Goal: Information Seeking & Learning: Learn about a topic

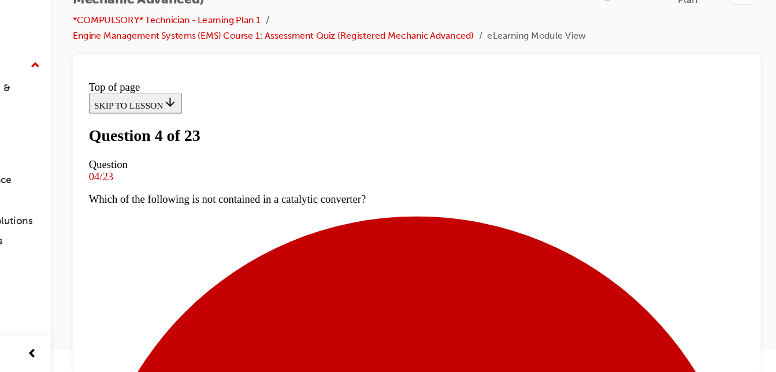
scroll to position [159, 0]
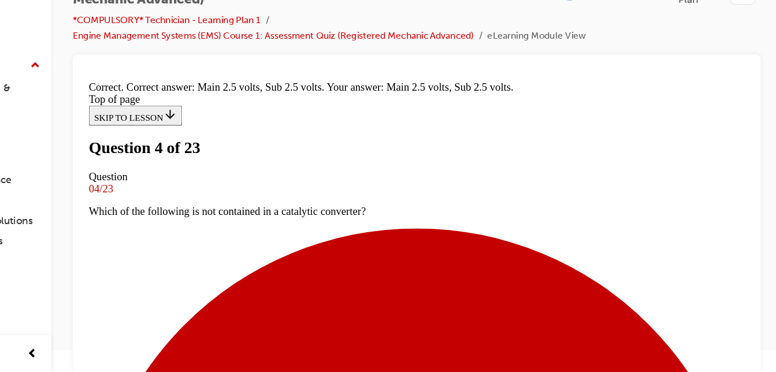
scroll to position [356, 0]
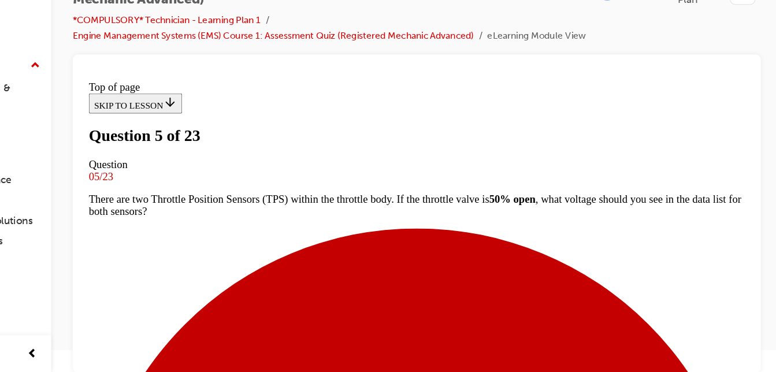
scroll to position [121, 0]
click at [748, 367] on div at bounding box center [462, 235] width 592 height 274
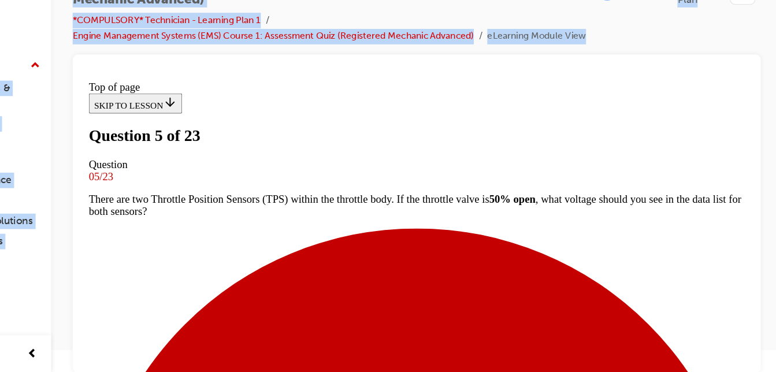
click at [748, 367] on div at bounding box center [462, 235] width 592 height 274
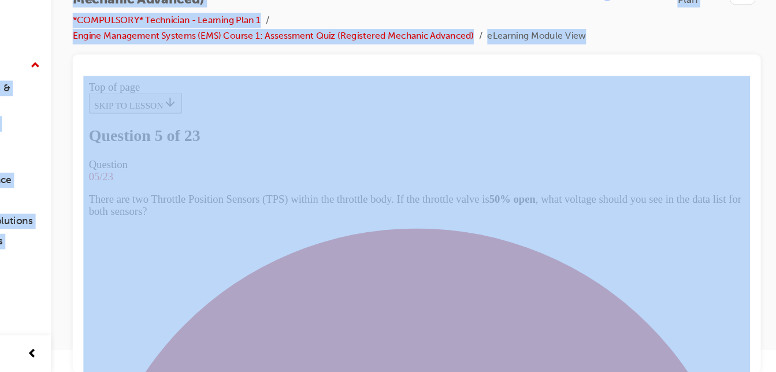
click at [748, 367] on div at bounding box center [462, 235] width 592 height 274
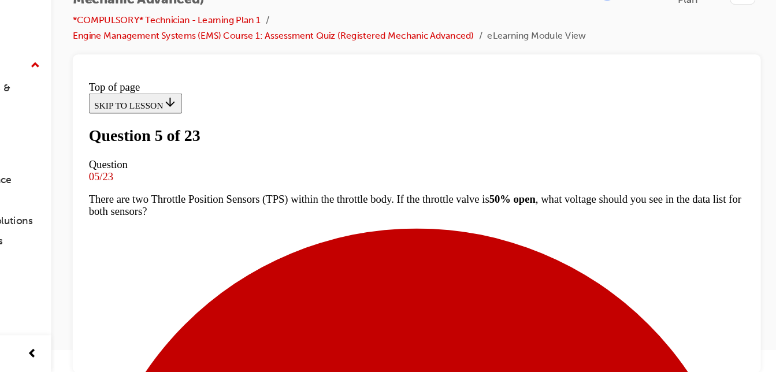
scroll to position [220, 0]
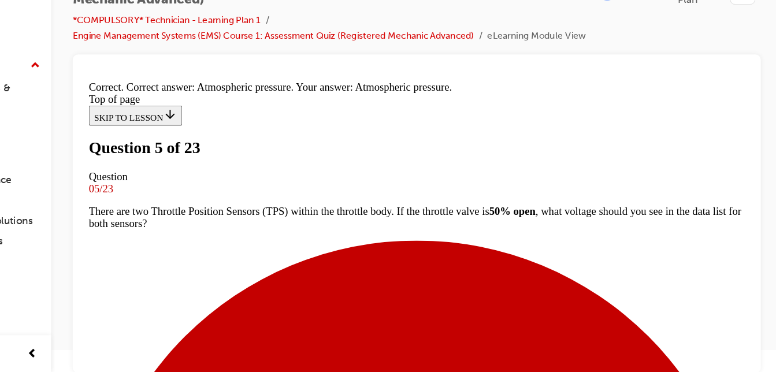
scroll to position [310, 0]
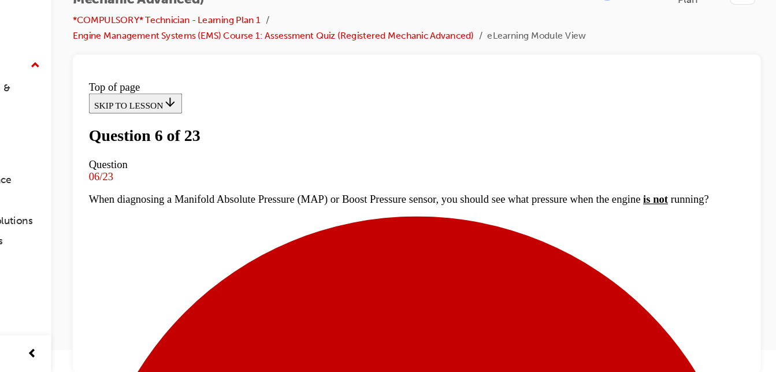
scroll to position [141, 0]
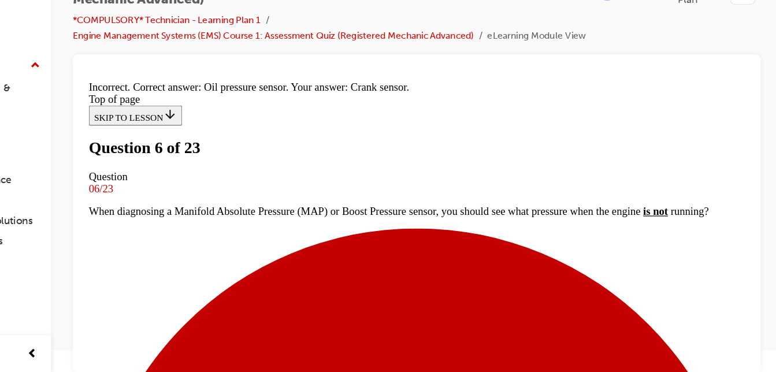
scroll to position [356, 0]
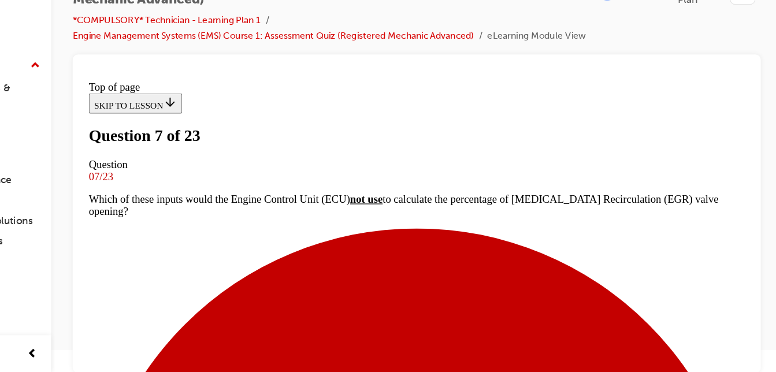
scroll to position [220, 0]
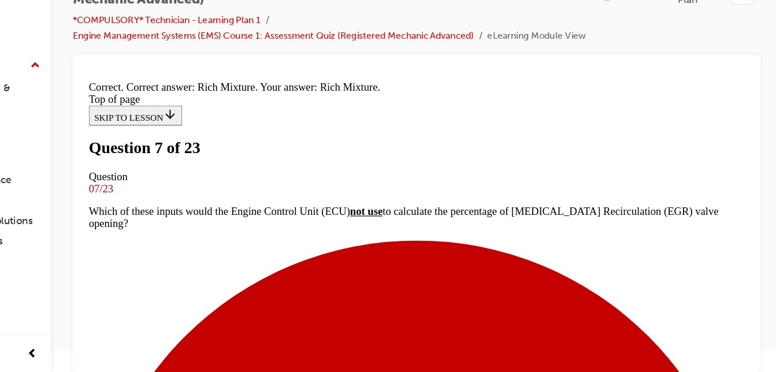
scroll to position [350, 0]
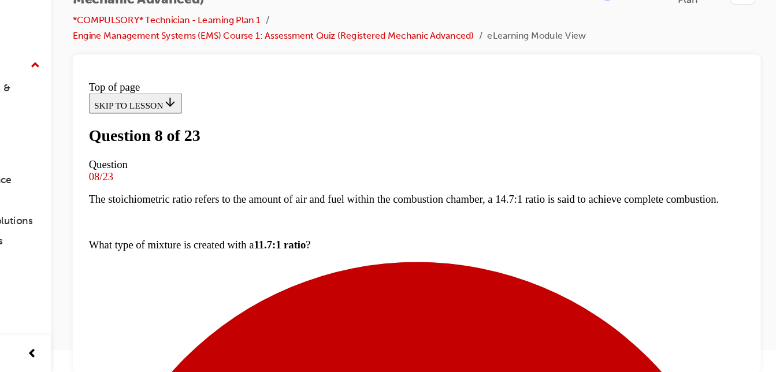
scroll to position [181, 0]
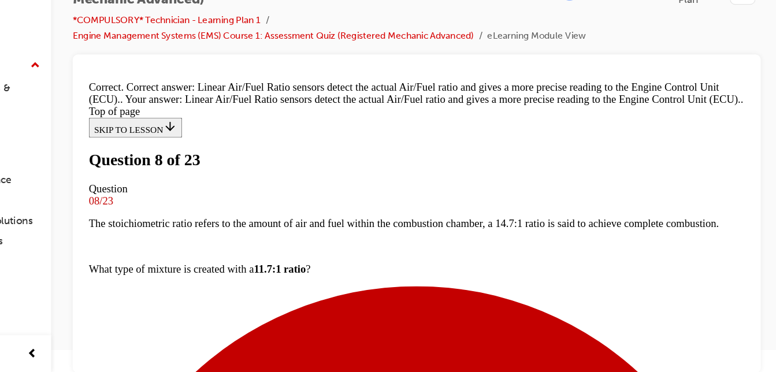
scroll to position [337, 0]
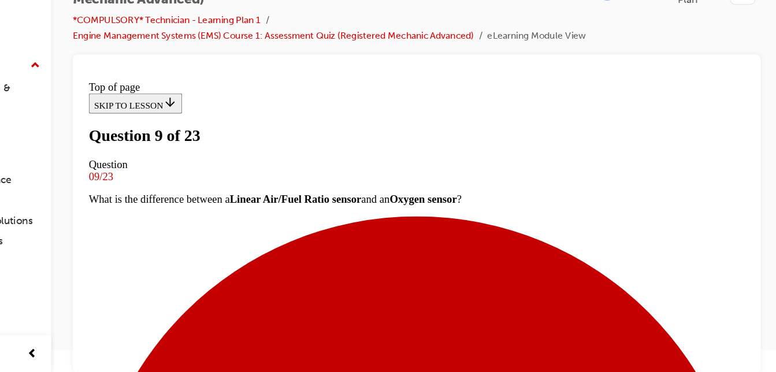
scroll to position [181, 0]
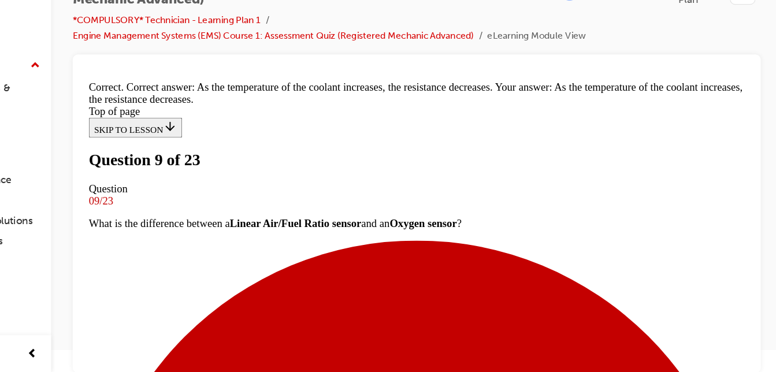
scroll to position [383, 0]
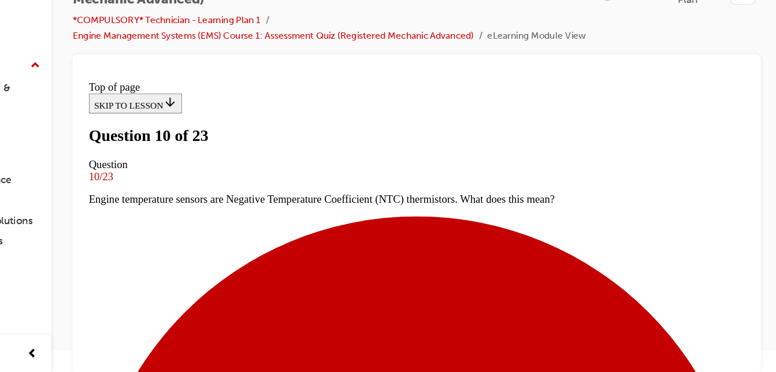
scroll to position [121, 0]
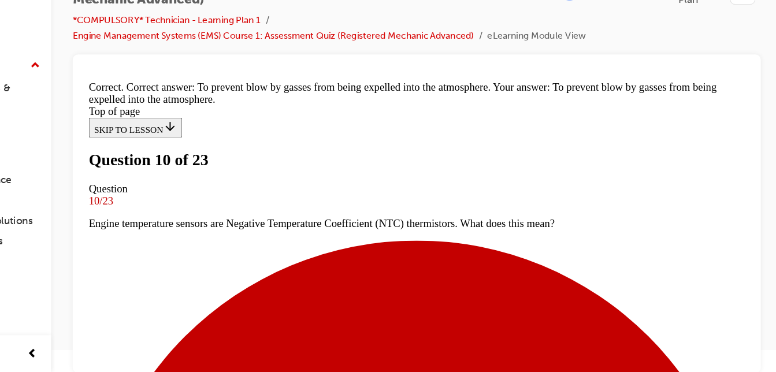
scroll to position [348, 0]
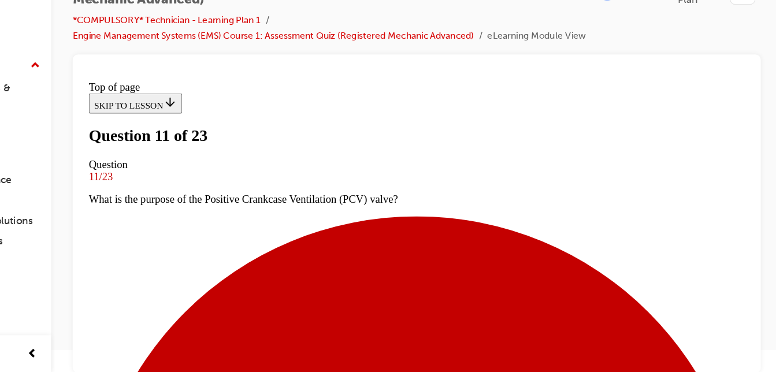
scroll to position [185, 0]
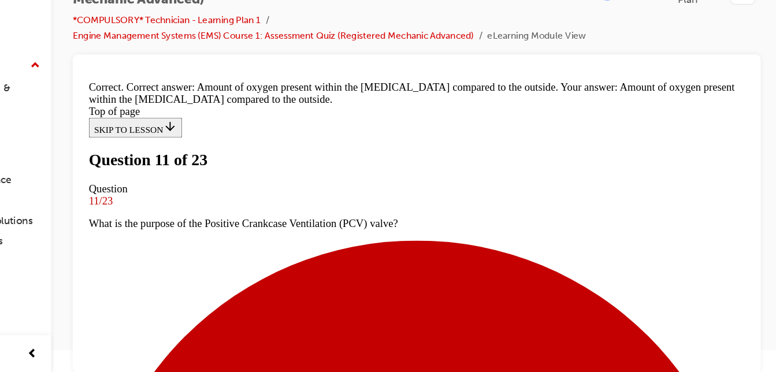
drag, startPoint x: 356, startPoint y: 306, endPoint x: 536, endPoint y: 204, distance: 207.3
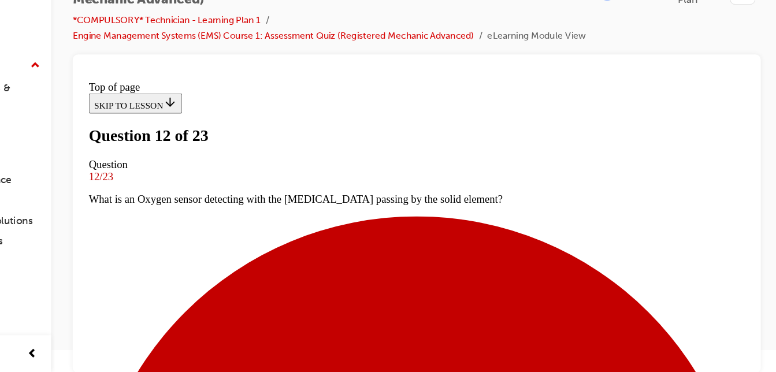
scroll to position [161, 0]
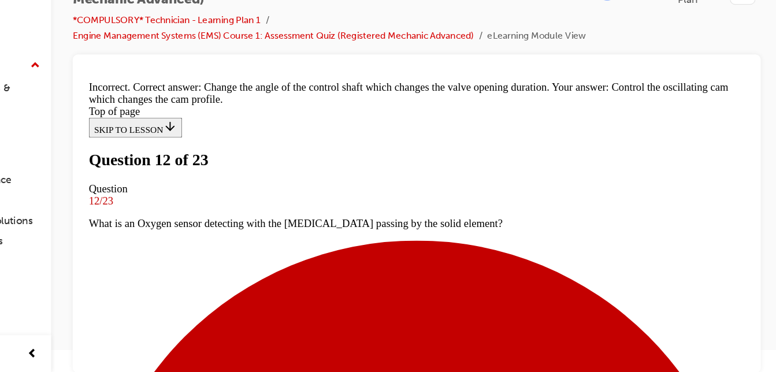
scroll to position [314, 0]
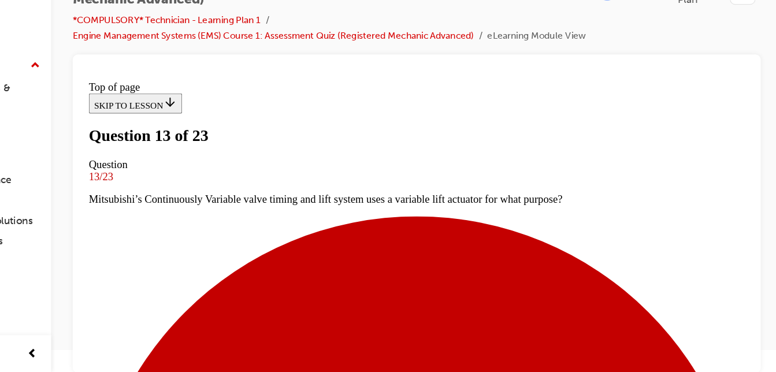
scroll to position [181, 0]
drag, startPoint x: 655, startPoint y: 139, endPoint x: 217, endPoint y: 143, distance: 437.4
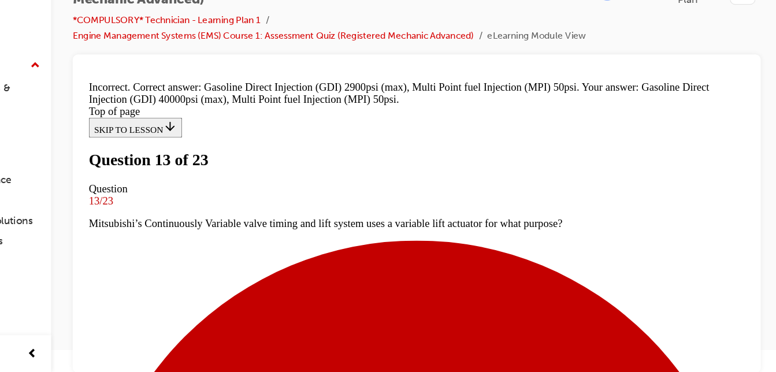
scroll to position [383, 0]
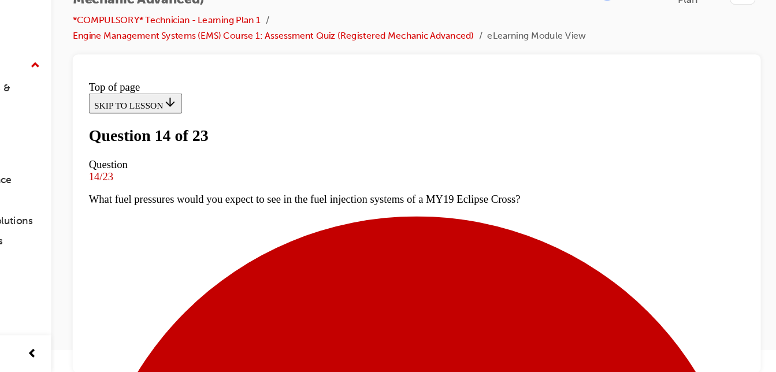
scroll to position [101, 0]
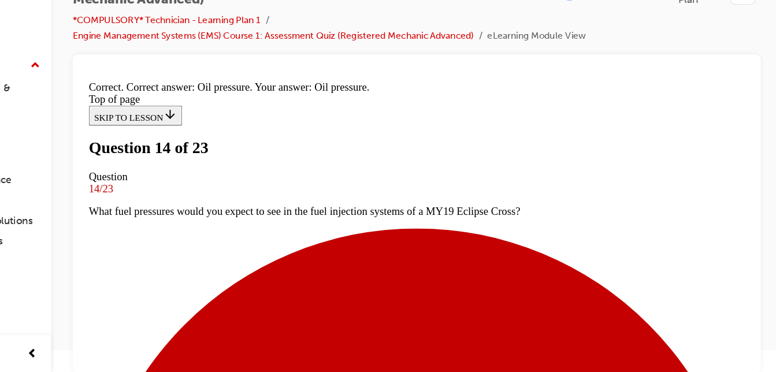
scroll to position [310, 0]
drag, startPoint x: 372, startPoint y: 298, endPoint x: 372, endPoint y: 283, distance: 14.4
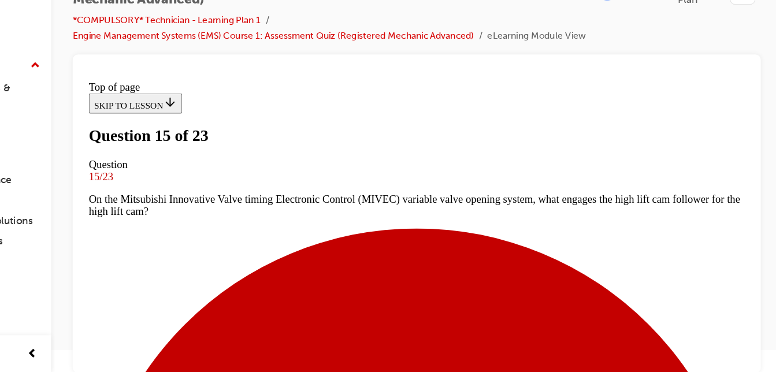
scroll to position [200, 0]
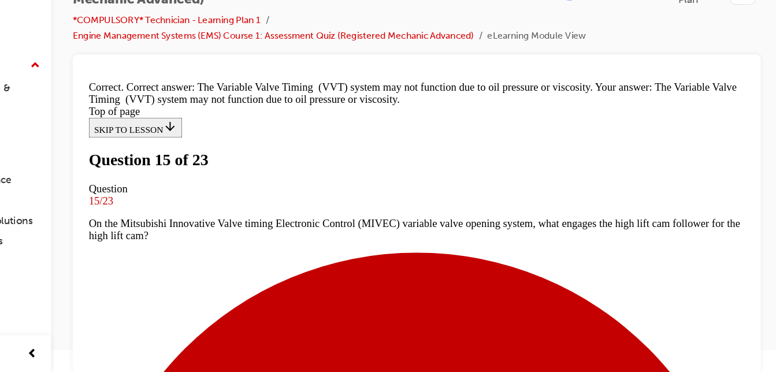
scroll to position [356, 0]
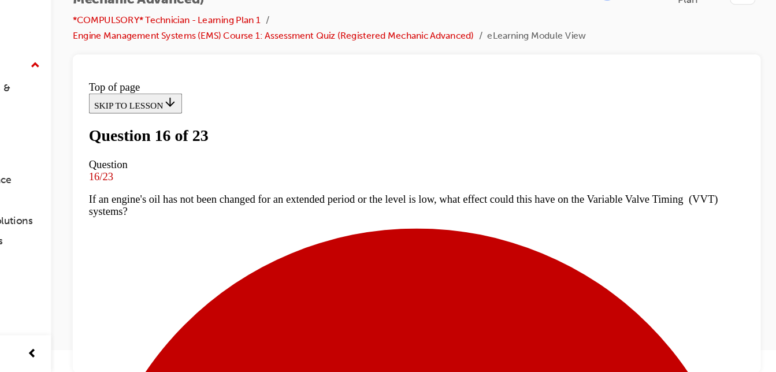
scroll to position [141, 0]
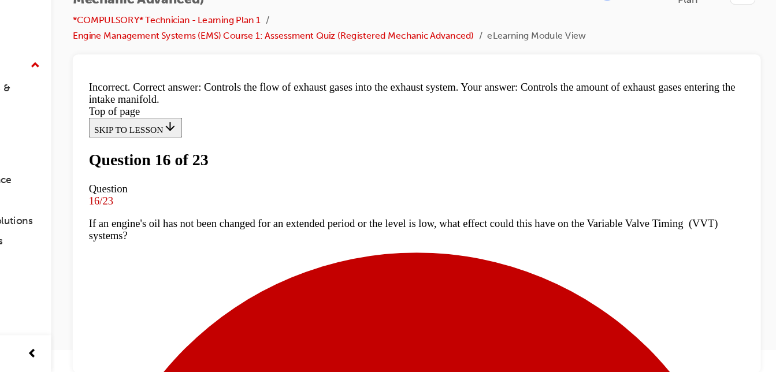
scroll to position [372, 0]
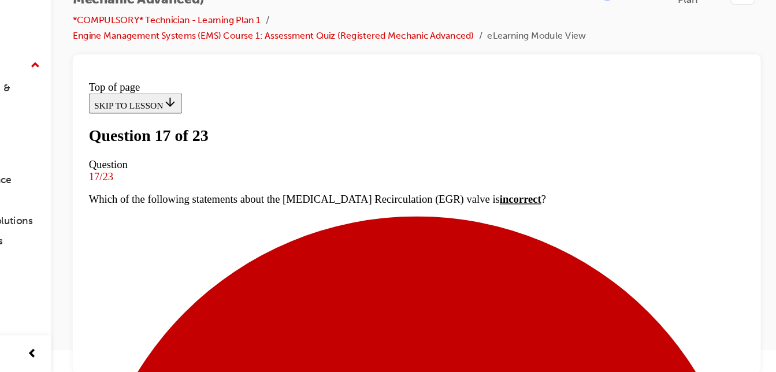
scroll to position [101, 0]
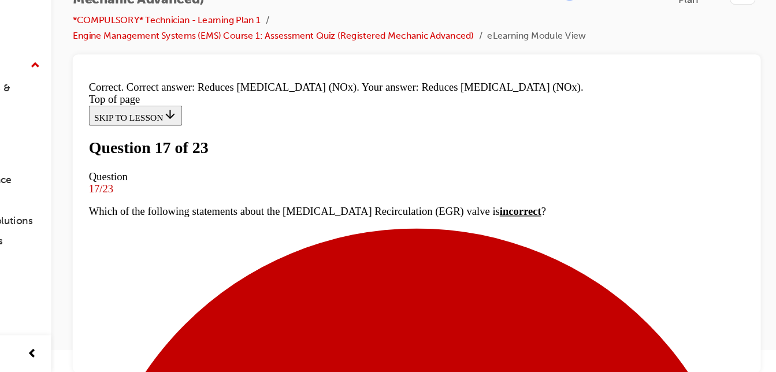
scroll to position [271, 0]
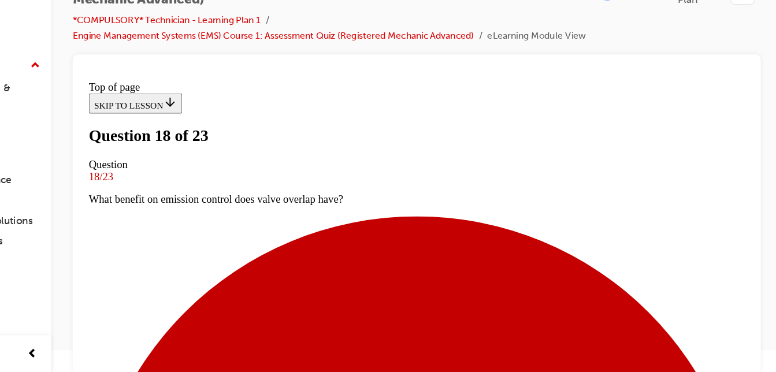
scroll to position [161, 0]
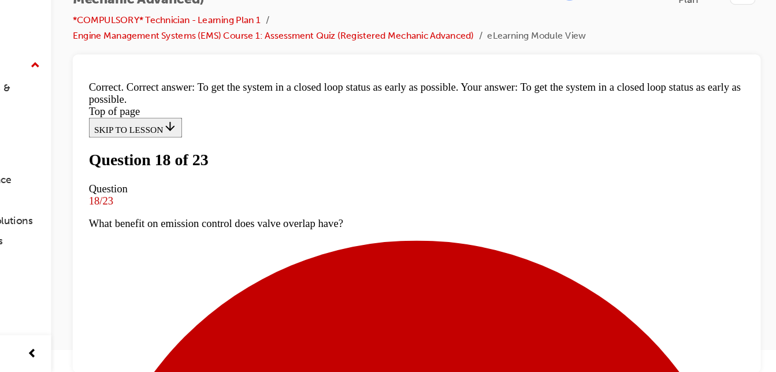
scroll to position [296, 0]
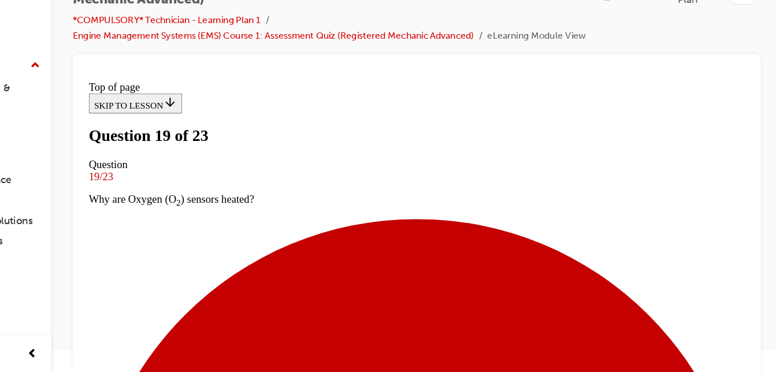
scroll to position [2, 0]
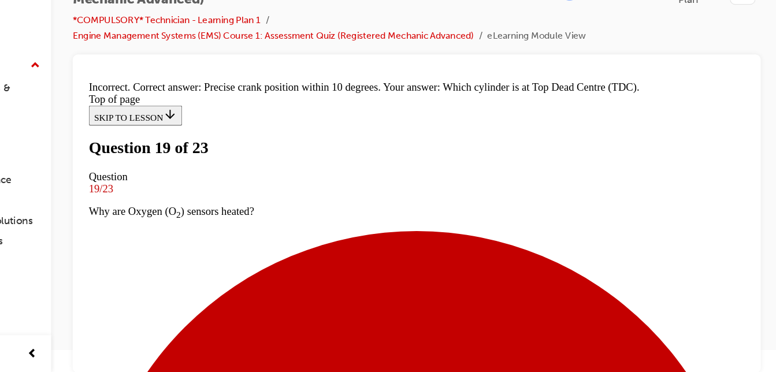
scroll to position [310, 0]
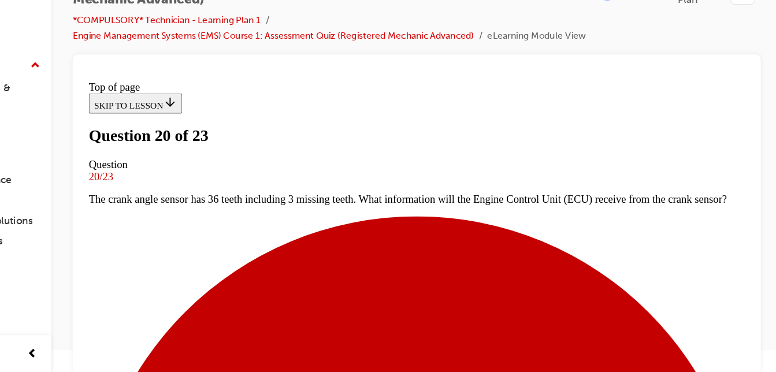
scroll to position [141, 0]
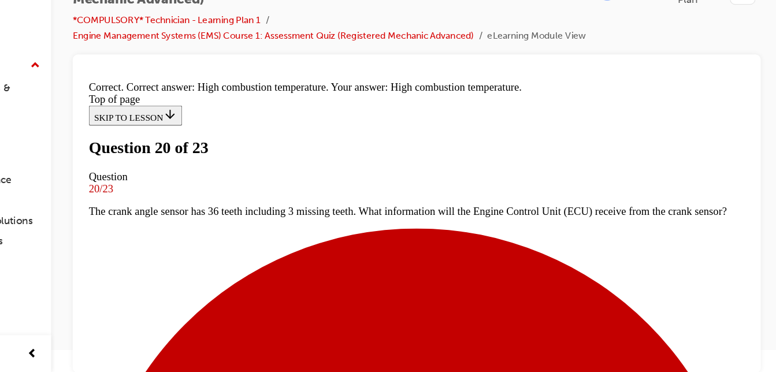
scroll to position [317, 0]
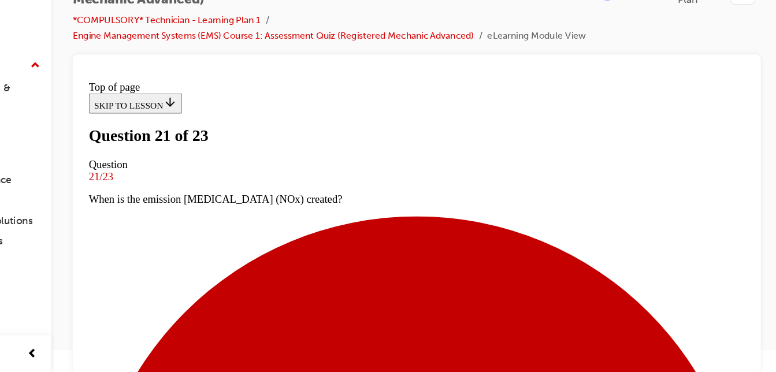
scroll to position [181, 0]
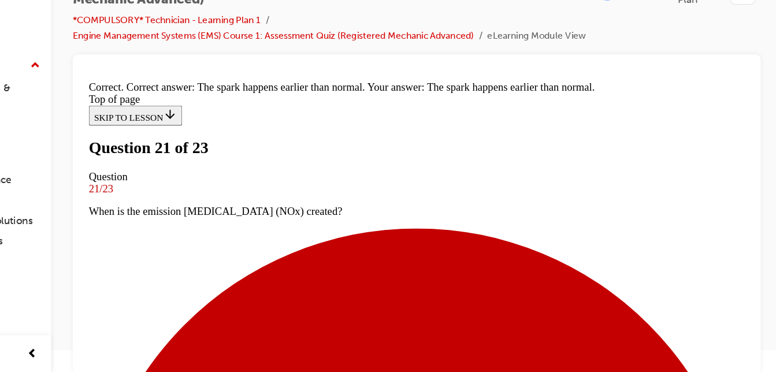
scroll to position [302, 0]
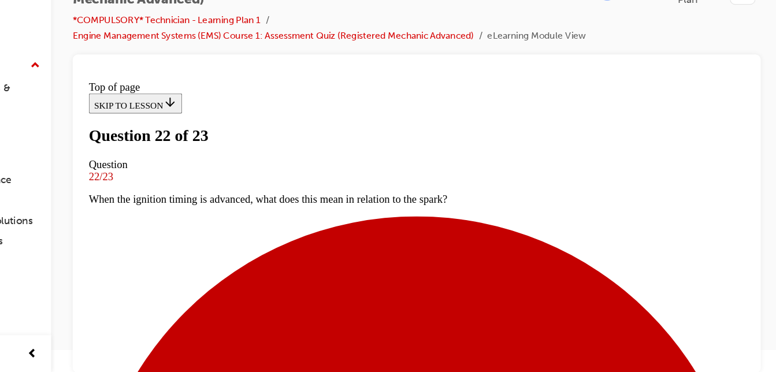
scroll to position [240, 0]
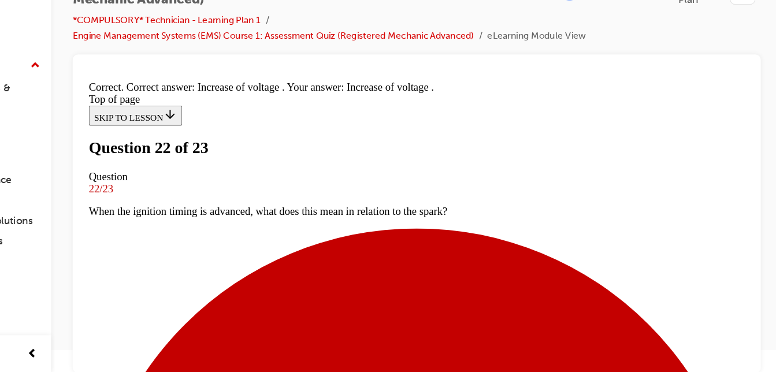
scroll to position [396, 0]
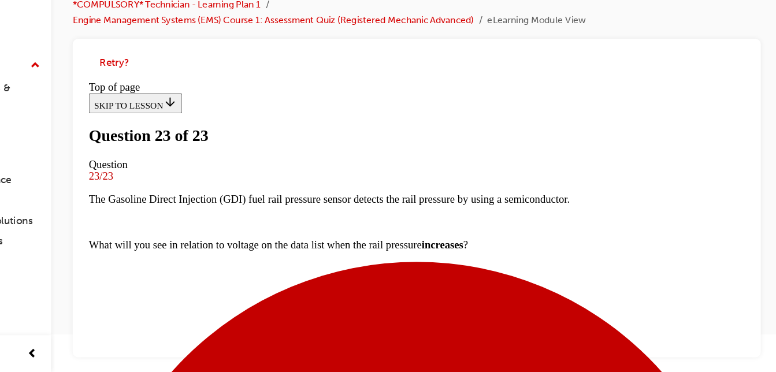
scroll to position [348, 0]
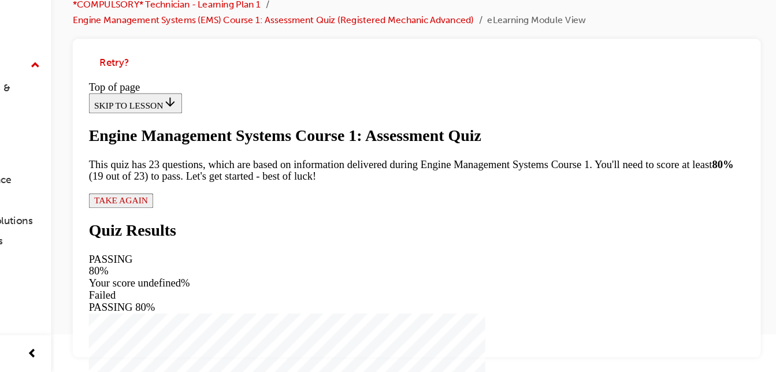
click at [139, 187] on span "TAKE AGAIN" at bounding box center [115, 182] width 46 height 9
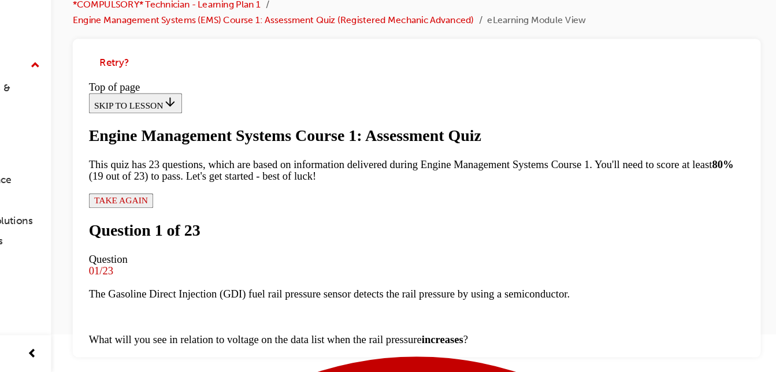
scroll to position [260, 0]
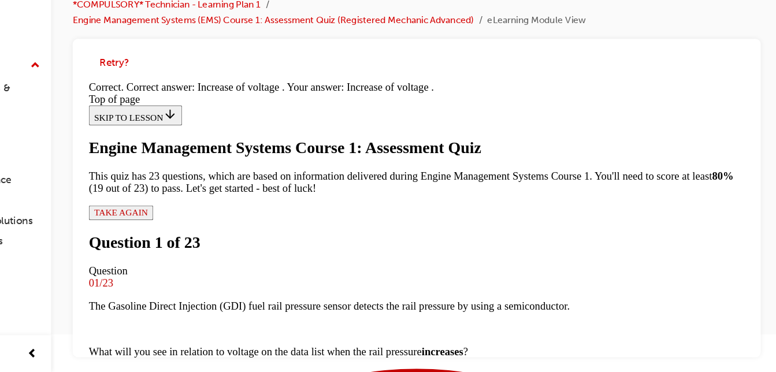
scroll to position [396, 0]
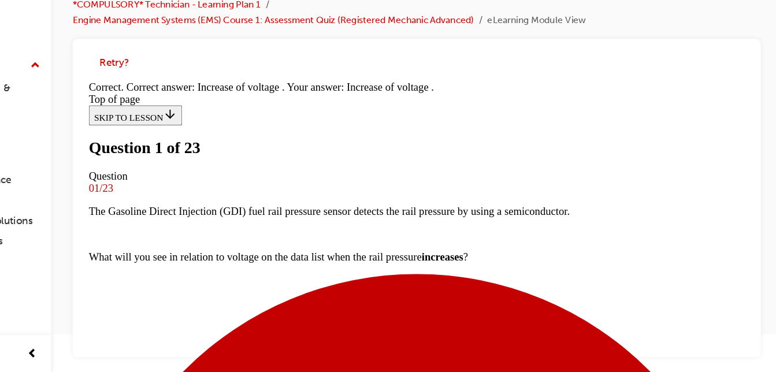
scroll to position [121, 0]
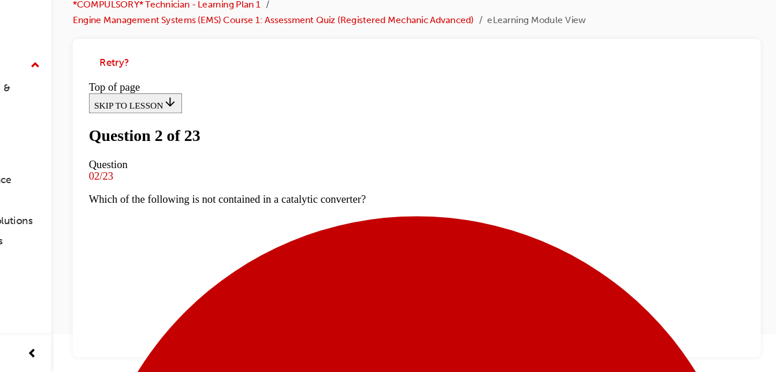
scroll to position [101, 0]
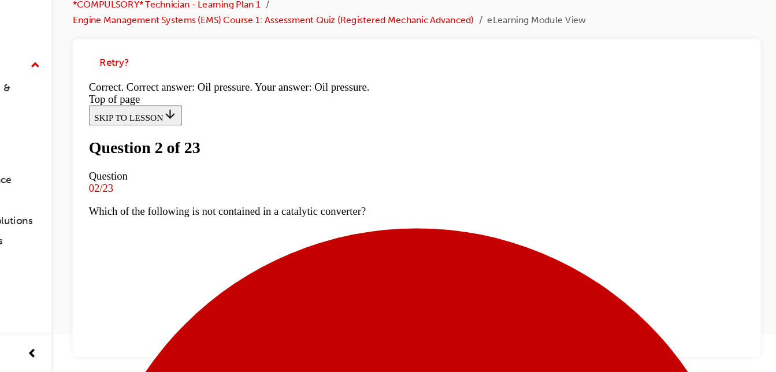
scroll to position [310, 0]
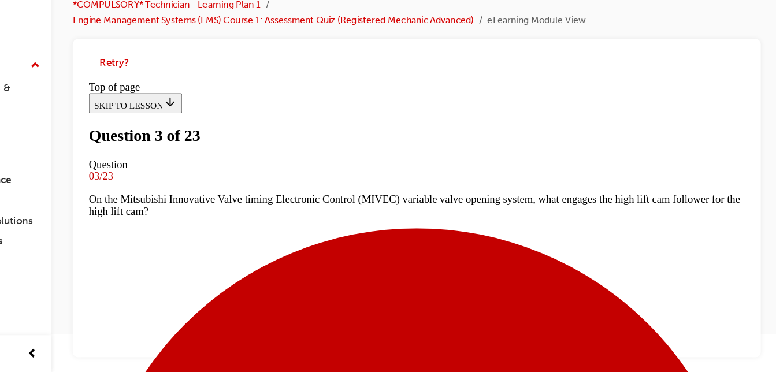
scroll to position [121, 0]
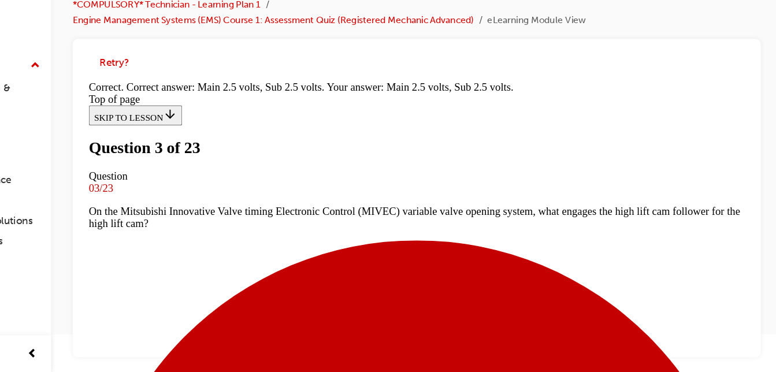
scroll to position [356, 0]
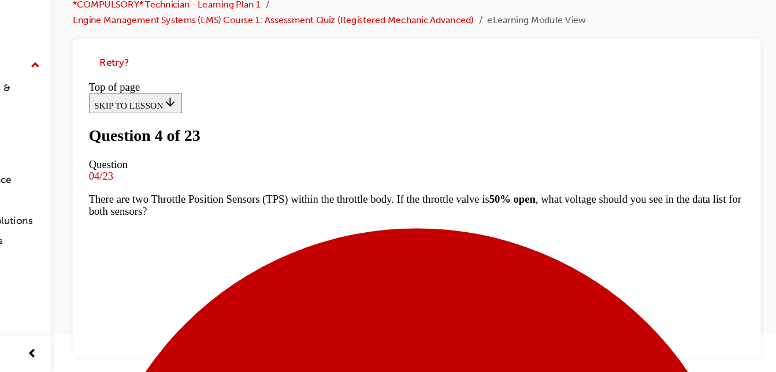
scroll to position [200, 0]
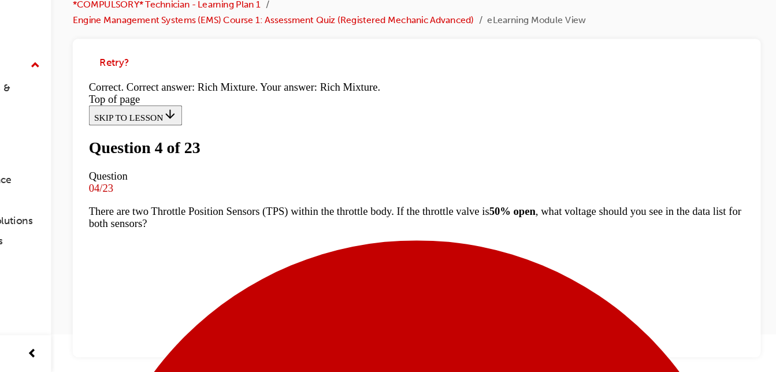
scroll to position [350, 0]
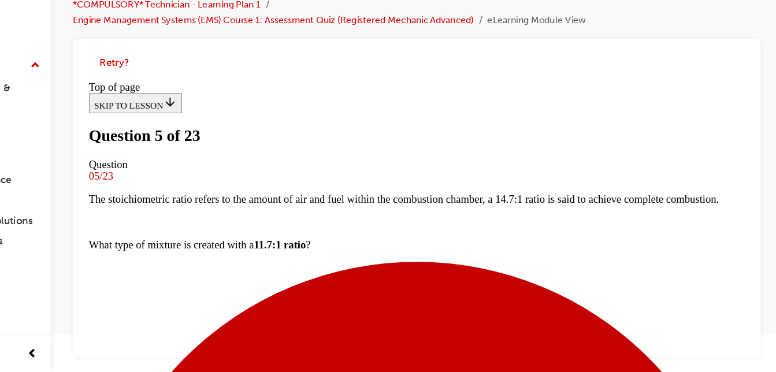
scroll to position [221, 0]
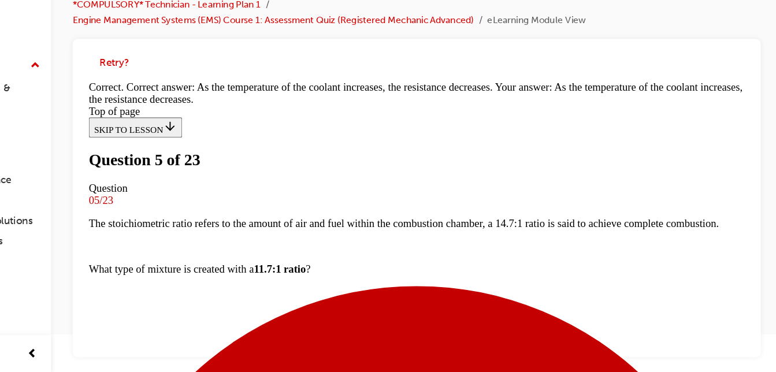
scroll to position [383, 0]
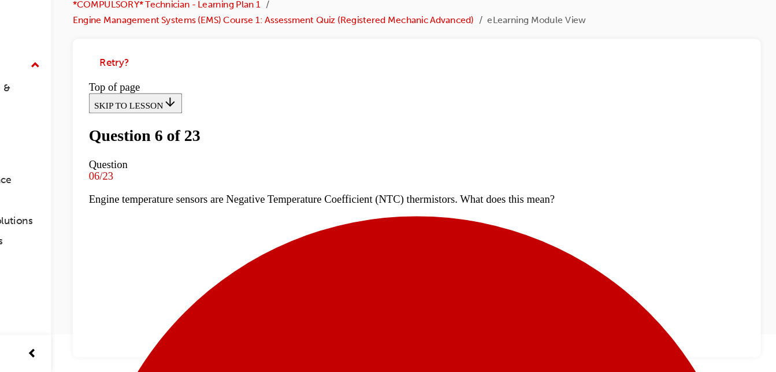
scroll to position [141, 0]
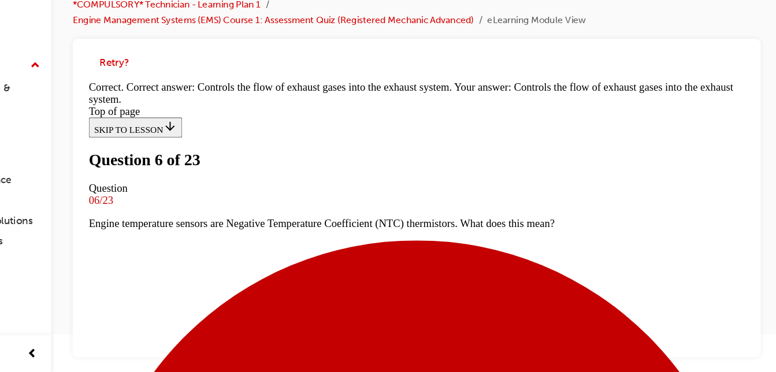
scroll to position [372, 0]
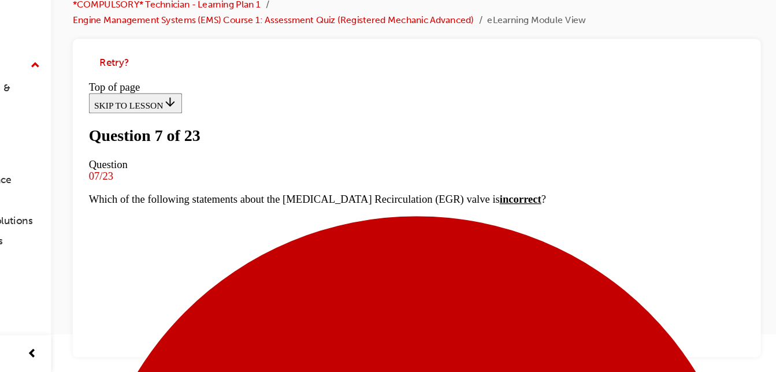
scroll to position [161, 0]
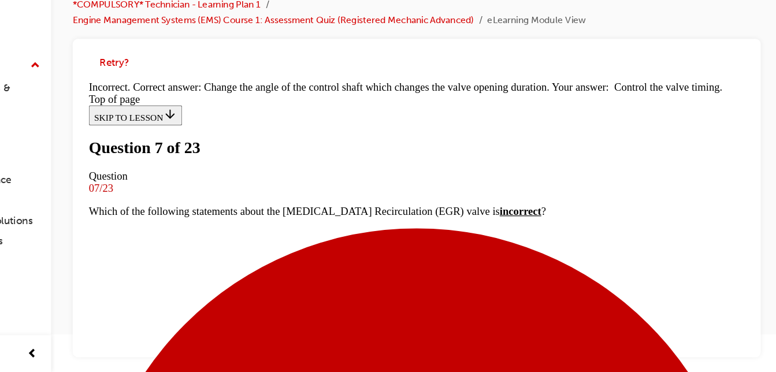
scroll to position [314, 0]
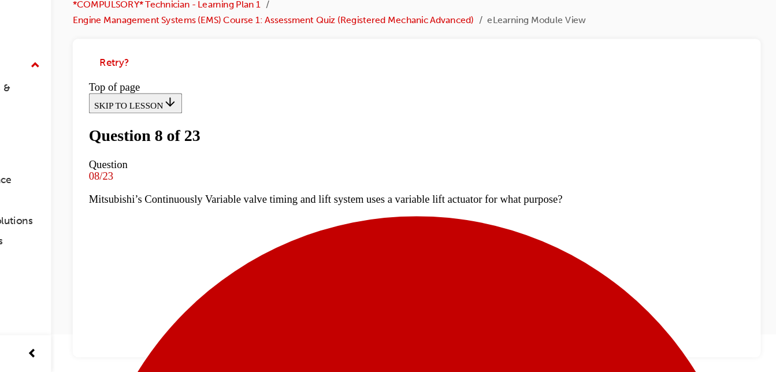
scroll to position [161, 0]
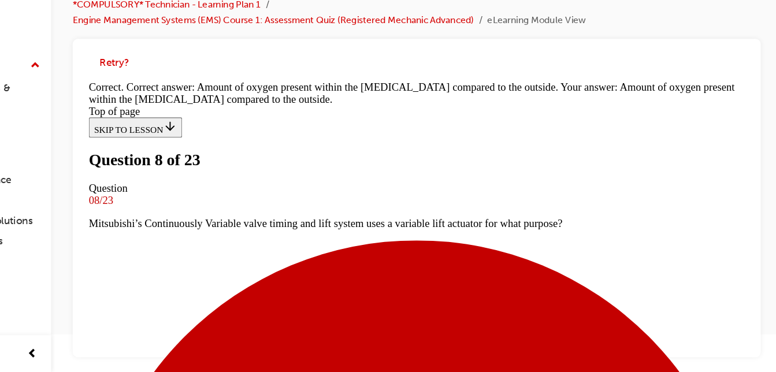
scroll to position [314, 0]
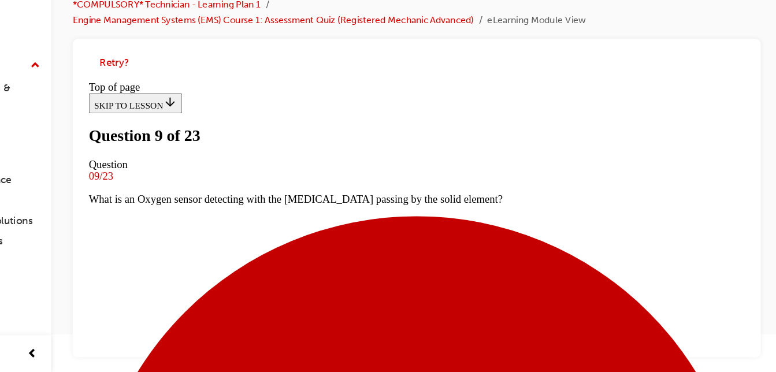
scroll to position [121, 0]
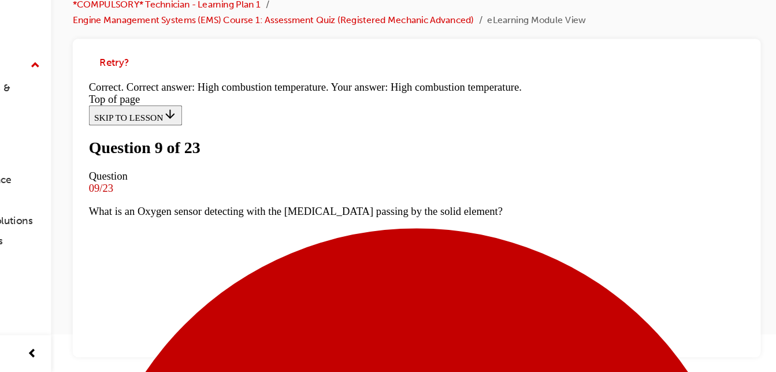
scroll to position [317, 0]
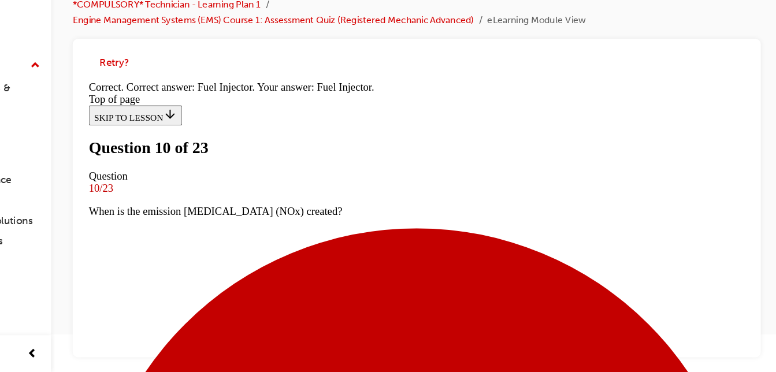
scroll to position [376, 0]
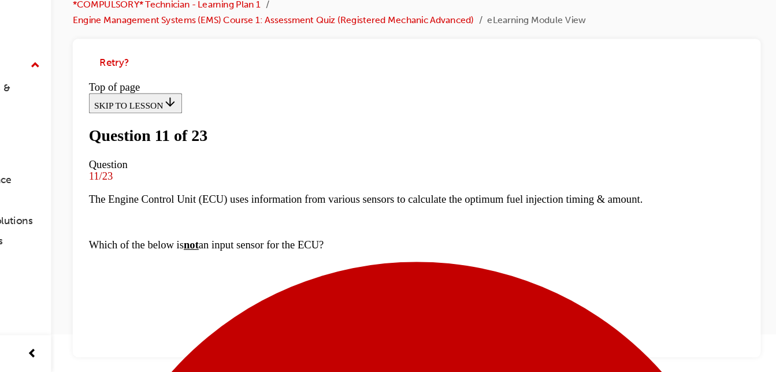
scroll to position [140, 0]
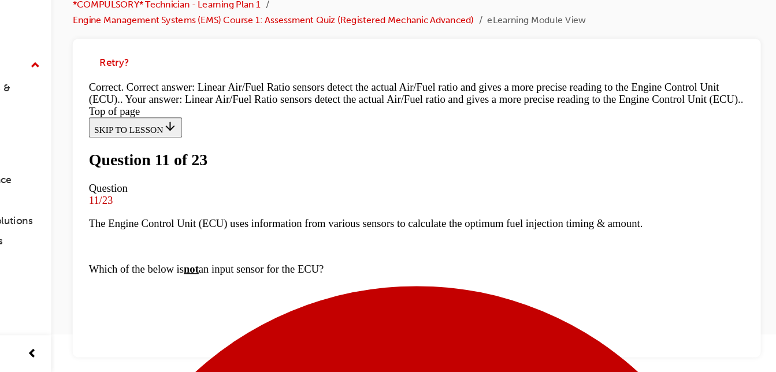
scroll to position [337, 0]
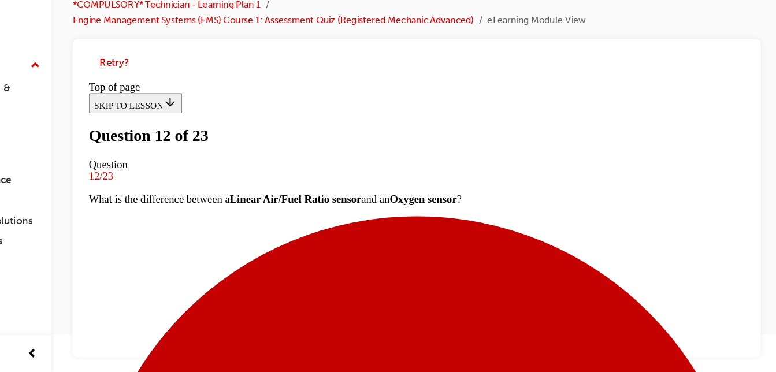
scroll to position [200, 0]
drag, startPoint x: 569, startPoint y: 151, endPoint x: 750, endPoint y: 220, distance: 193.7
click at [750, 220] on div "Retry?" at bounding box center [462, 222] width 592 height 274
drag, startPoint x: 573, startPoint y: 35, endPoint x: 752, endPoint y: 174, distance: 226.9
click at [752, 174] on div "Retry?" at bounding box center [462, 222] width 592 height 274
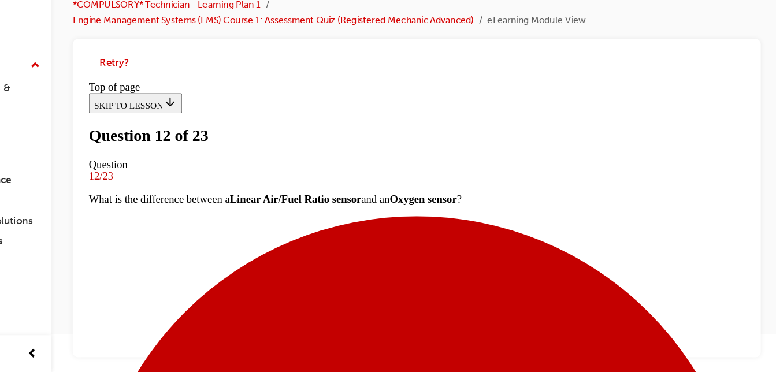
scroll to position [72, 0]
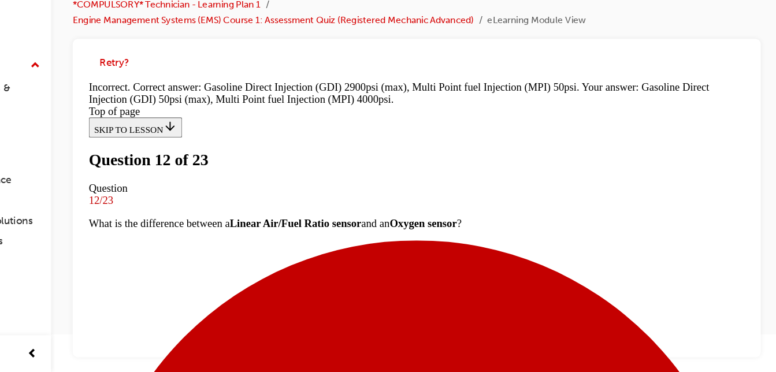
scroll to position [383, 0]
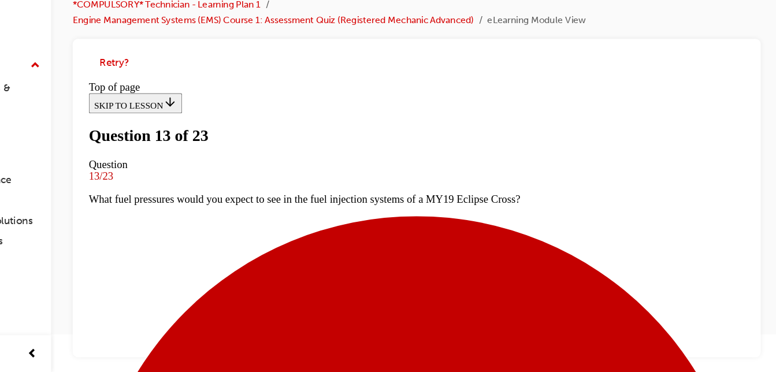
scroll to position [113, 0]
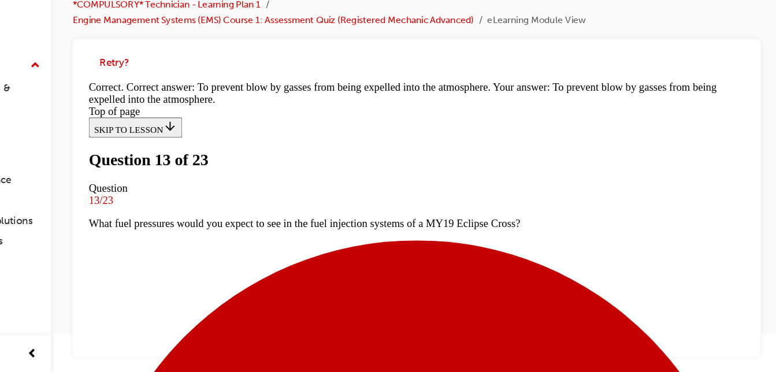
scroll to position [348, 0]
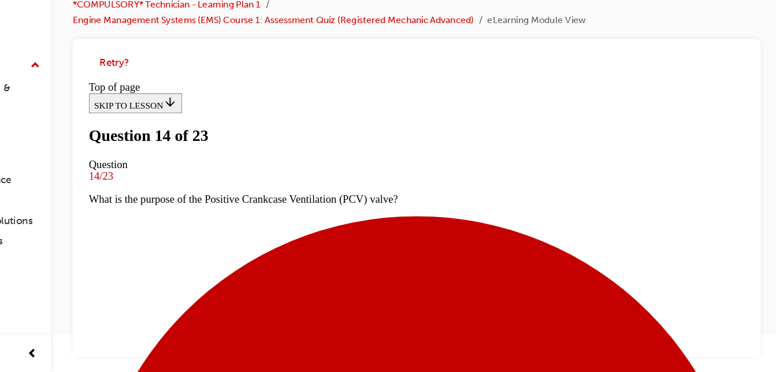
scroll to position [161, 0]
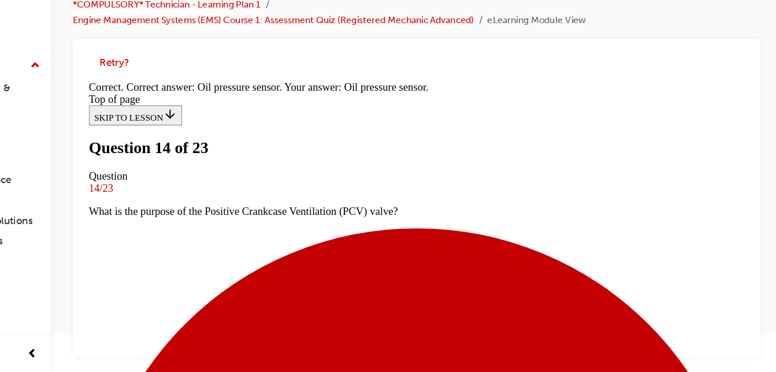
scroll to position [356, 0]
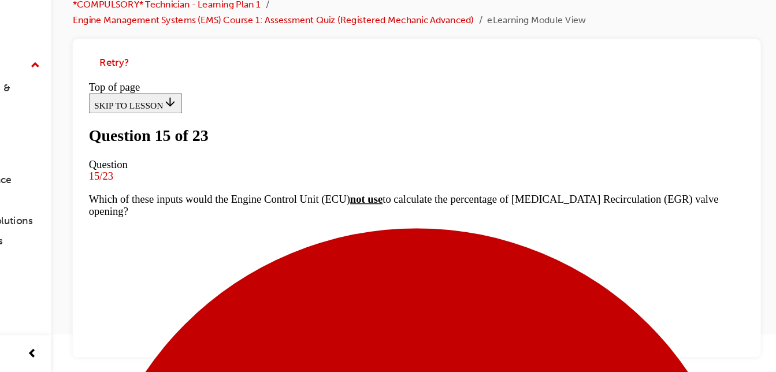
scroll to position [141, 0]
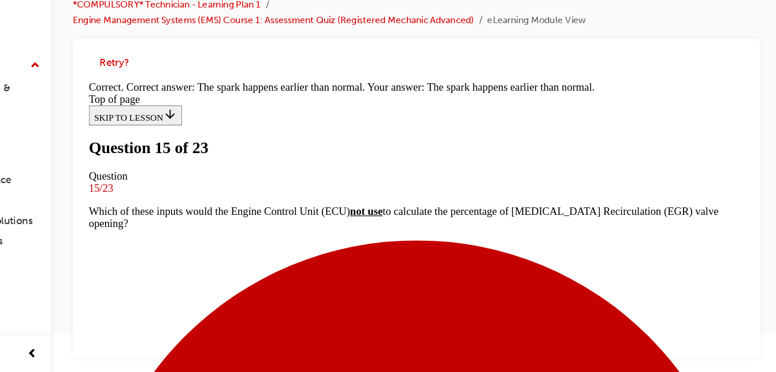
scroll to position [302, 0]
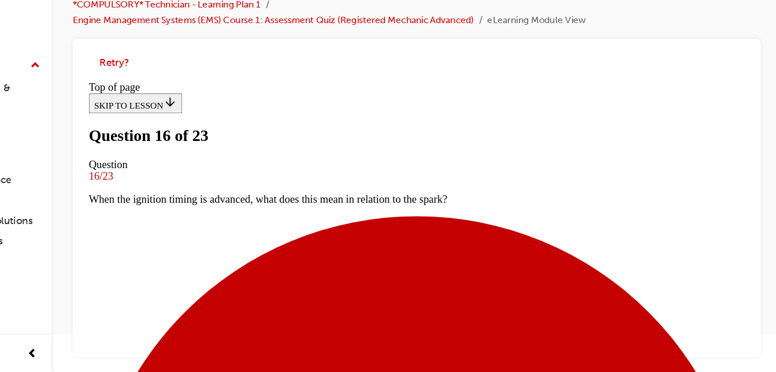
scroll to position [121, 0]
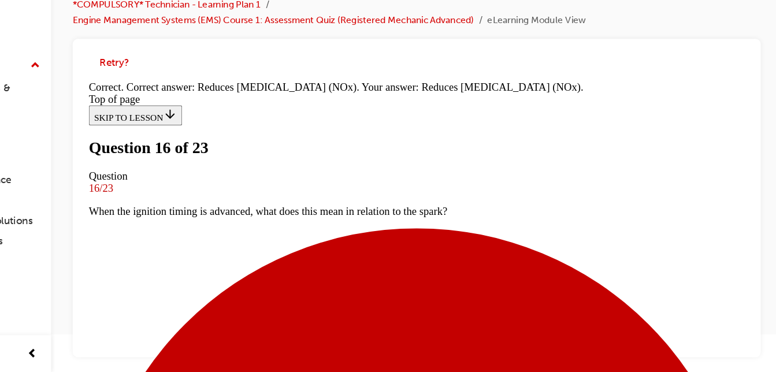
scroll to position [271, 0]
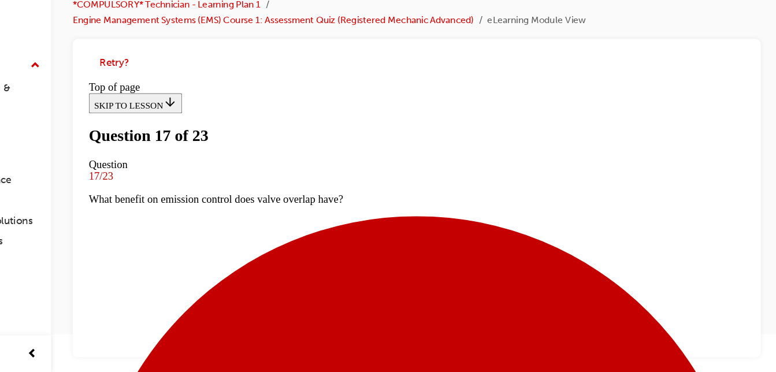
scroll to position [161, 0]
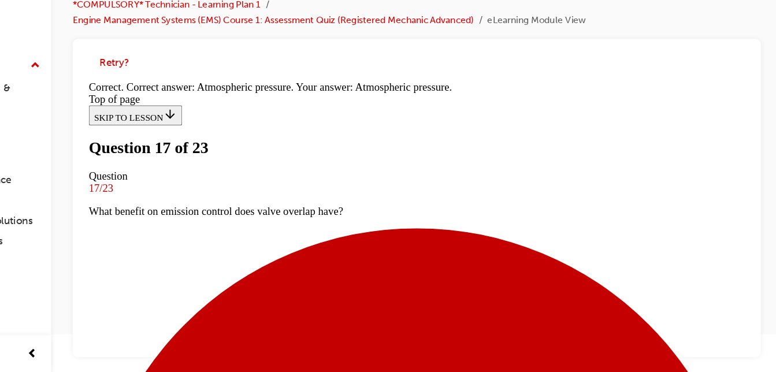
scroll to position [310, 0]
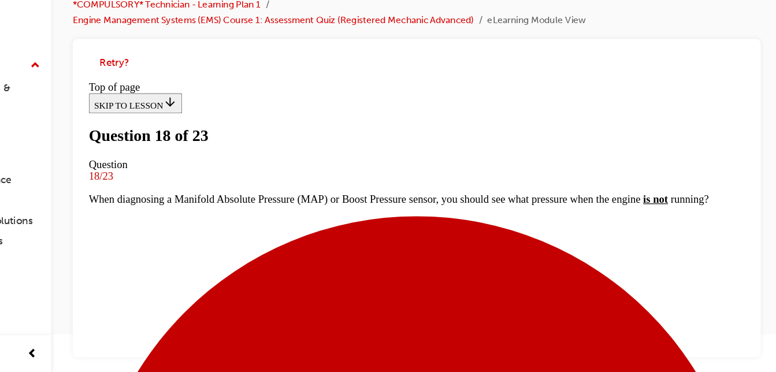
scroll to position [161, 0]
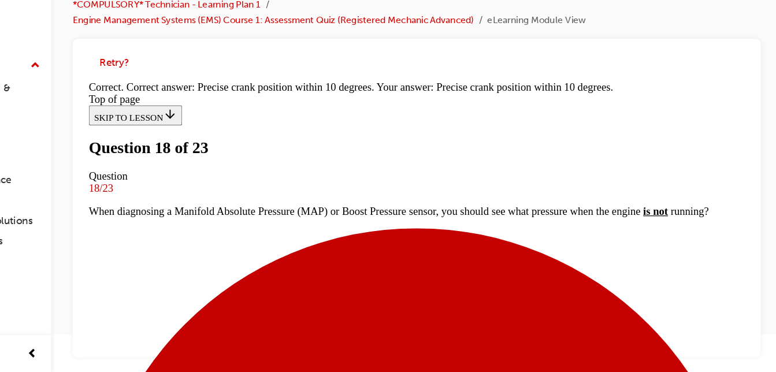
scroll to position [310, 0]
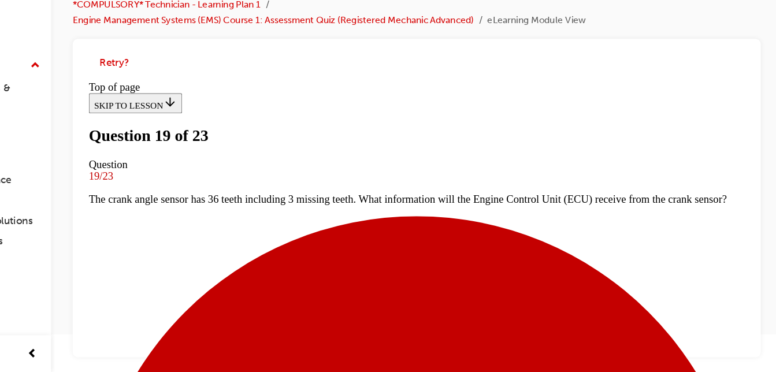
scroll to position [140, 0]
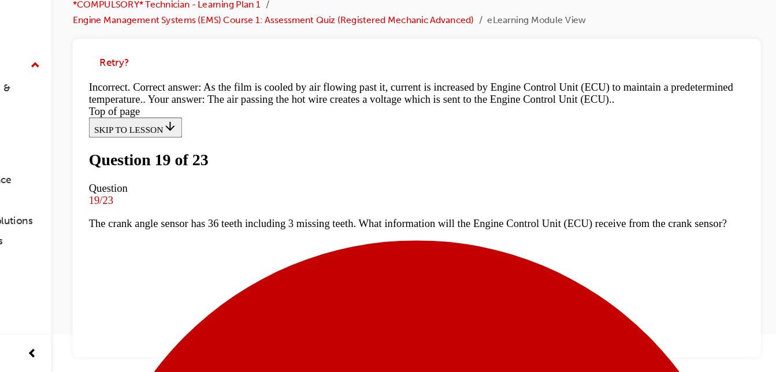
scroll to position [329, 0]
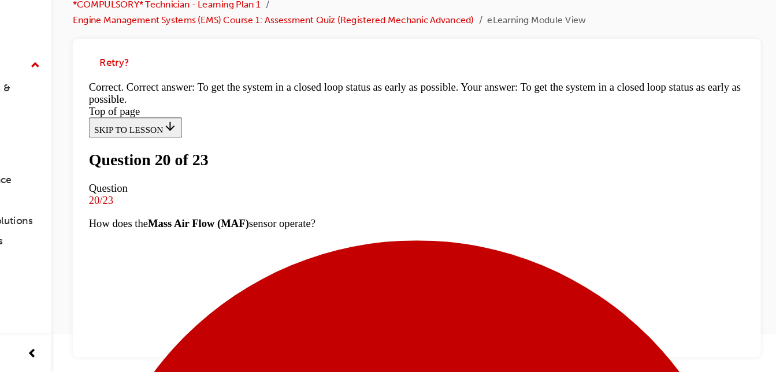
scroll to position [296, 0]
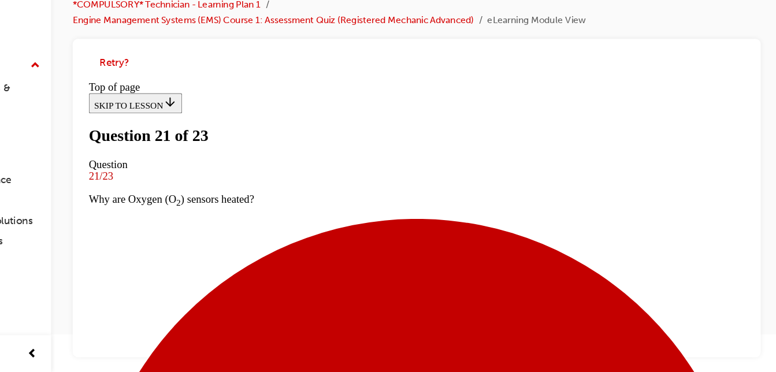
scroll to position [141, 0]
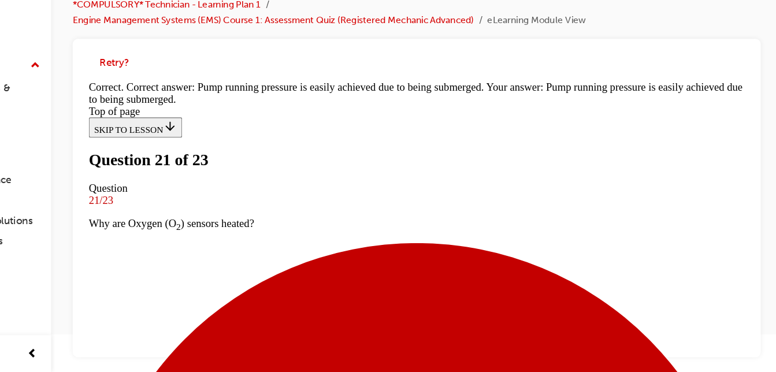
scroll to position [322, 0]
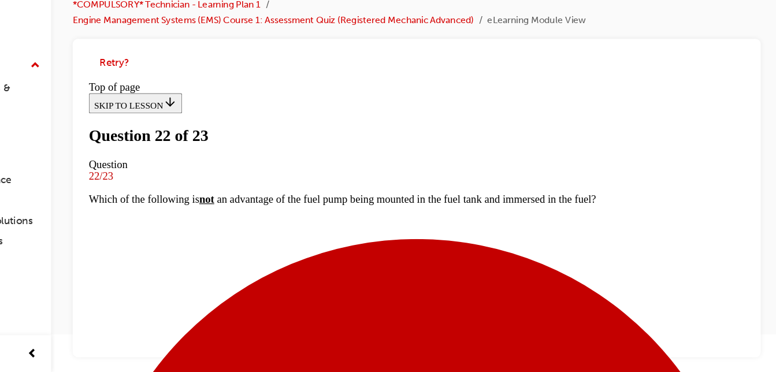
scroll to position [181, 0]
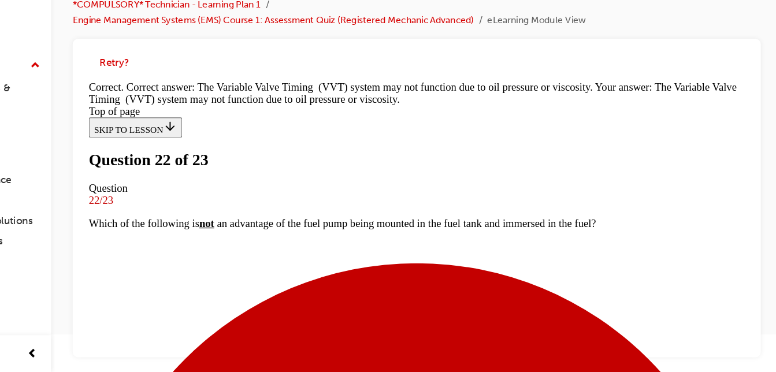
scroll to position [356, 0]
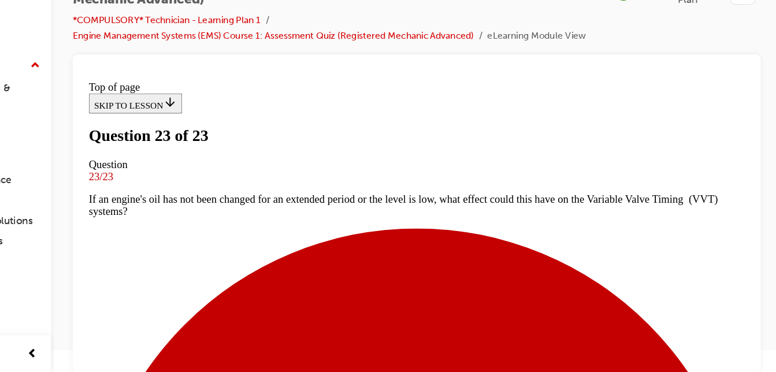
scroll to position [333, 0]
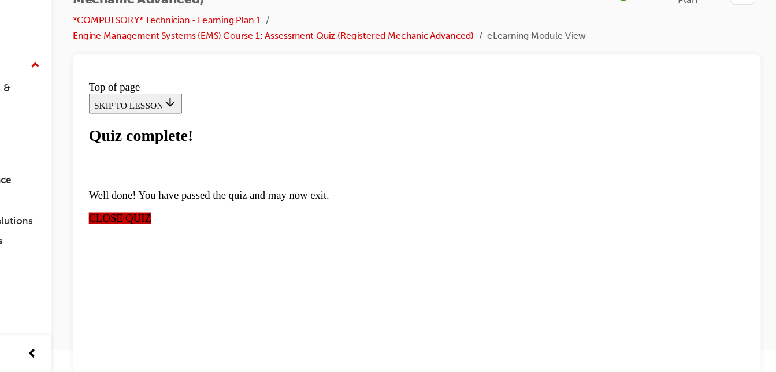
click at [142, 193] on span "CLOSE QUIZ" at bounding box center [115, 198] width 54 height 10
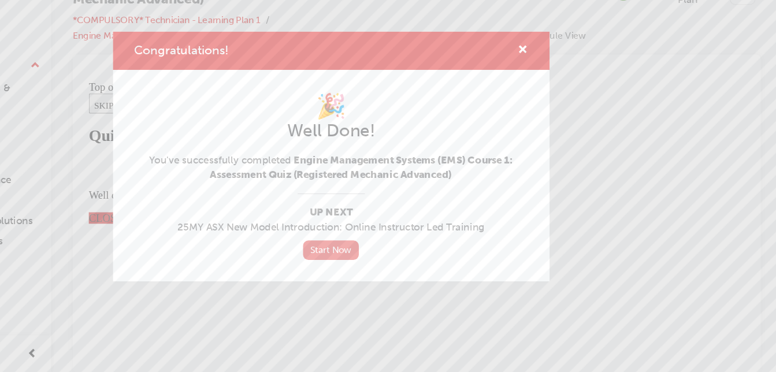
click at [382, 268] on link "Start Now" at bounding box center [388, 266] width 49 height 17
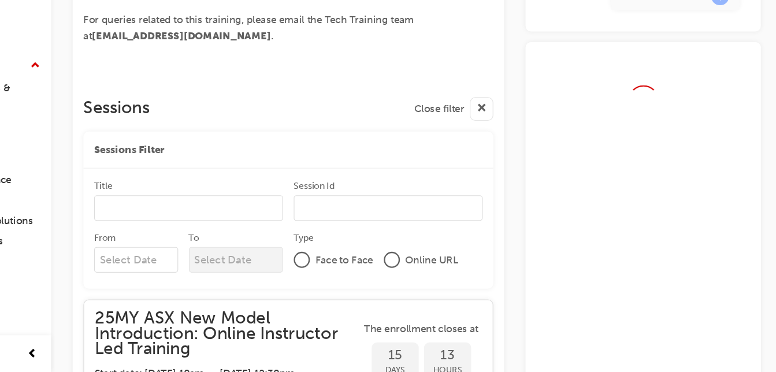
scroll to position [566, 0]
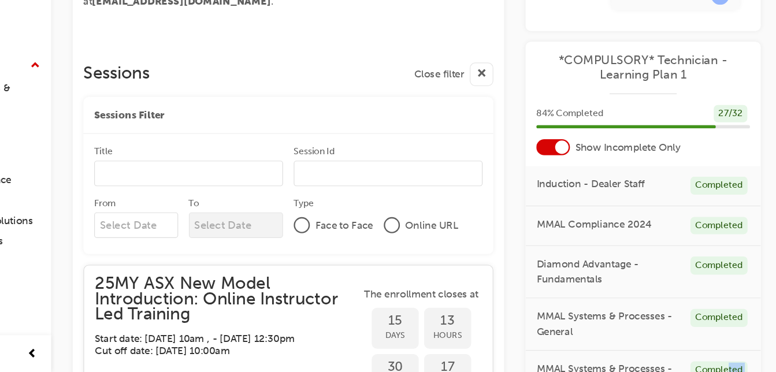
drag, startPoint x: 722, startPoint y: 357, endPoint x: 759, endPoint y: 352, distance: 37.3
drag, startPoint x: 759, startPoint y: 352, endPoint x: 753, endPoint y: 262, distance: 90.9
click at [753, 262] on div "Induction - Dealer Staff Completed MMAL Compliance 2024 Completed Diamond Advan…" at bounding box center [656, 310] width 202 height 231
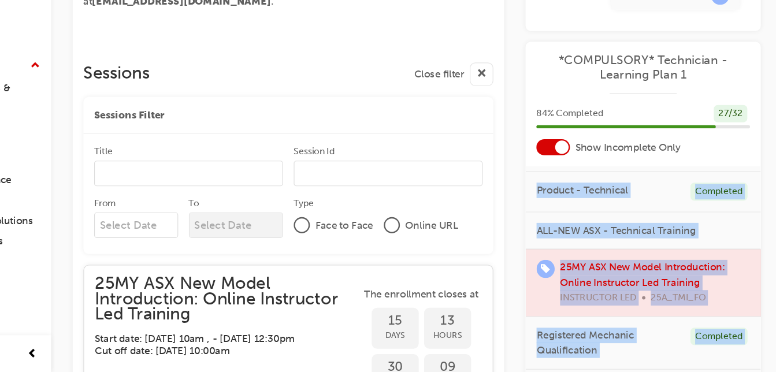
scroll to position [323, 0]
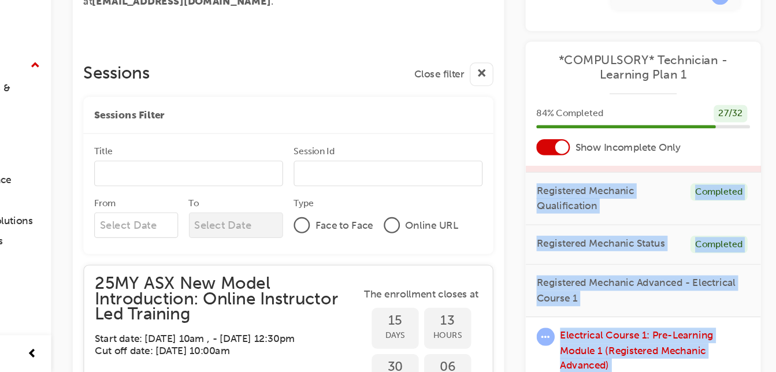
click at [757, 352] on div "Induction - Dealer Staff Completed MMAL Compliance 2024 Completed Diamond Advan…" at bounding box center [656, 310] width 202 height 231
drag, startPoint x: 757, startPoint y: 352, endPoint x: 748, endPoint y: 346, distance: 10.7
click at [748, 346] on div "Induction - Dealer Staff Completed MMAL Compliance 2024 Completed Diamond Advan…" at bounding box center [656, 310] width 202 height 231
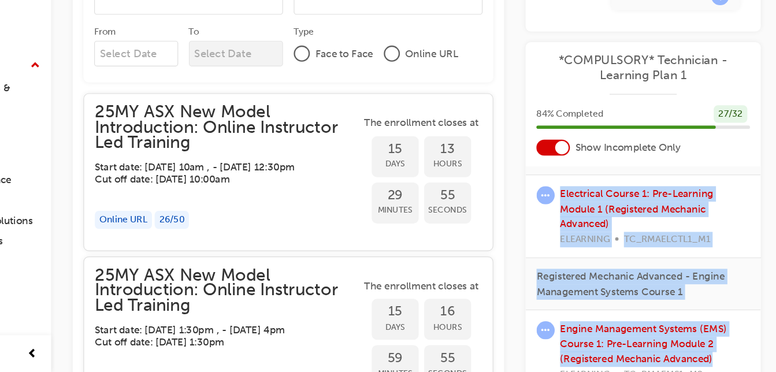
scroll to position [775, 0]
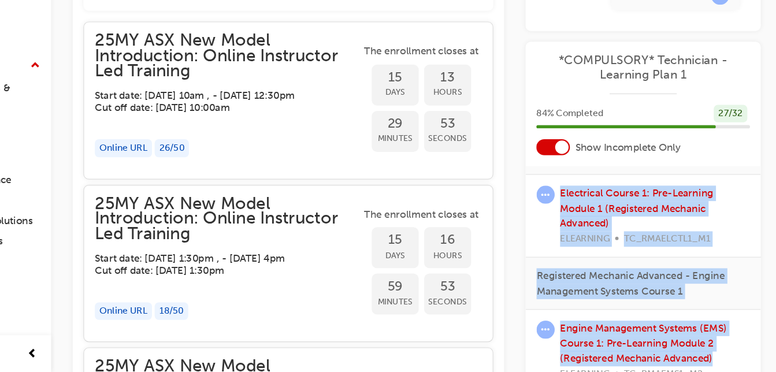
click at [737, 273] on div "Registered Mechanic Advanced - Engine Management Systems Course 1" at bounding box center [656, 295] width 202 height 45
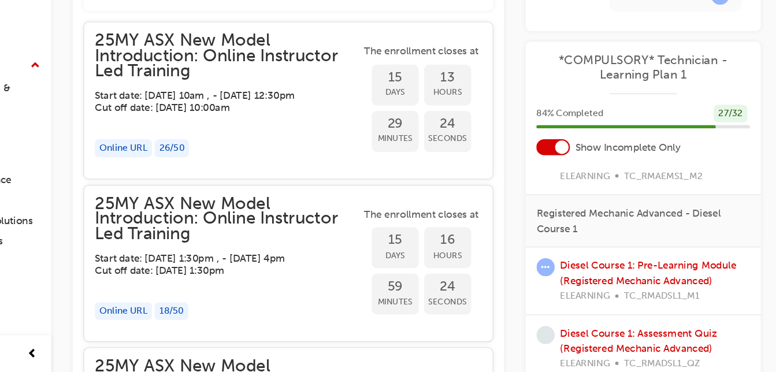
scroll to position [629, 0]
click at [652, 275] on link "Diesel Course 1: Pre-Learning Module (Registered Mechanic Advanced)" at bounding box center [660, 287] width 151 height 24
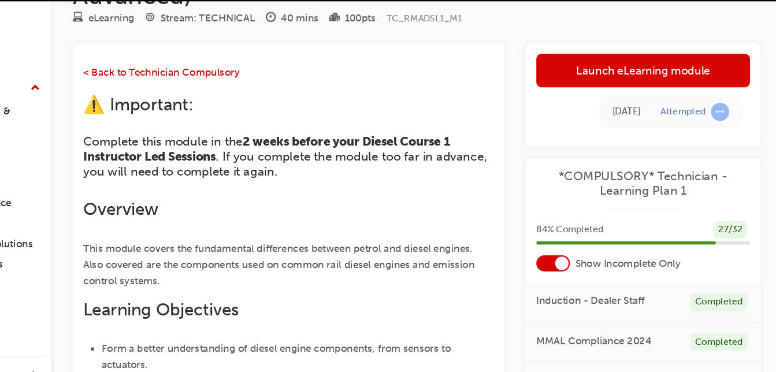
scroll to position [38, 0]
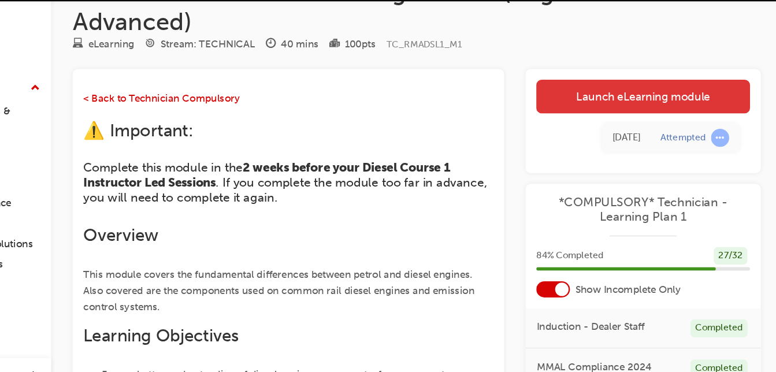
click at [684, 110] on link "Launch eLearning module" at bounding box center [656, 115] width 184 height 29
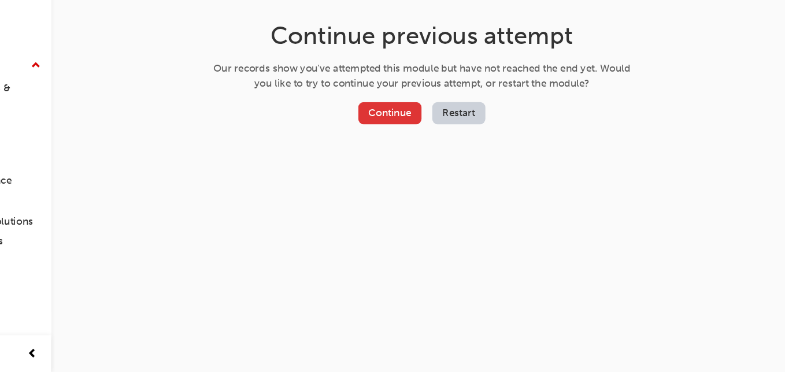
click at [432, 150] on button "Continue" at bounding box center [438, 148] width 54 height 19
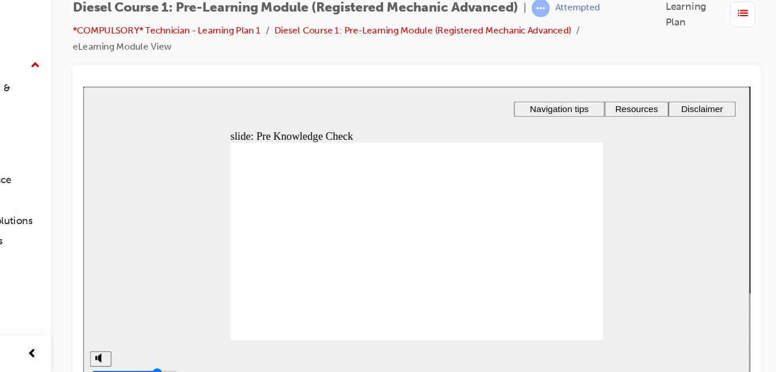
radio input "true"
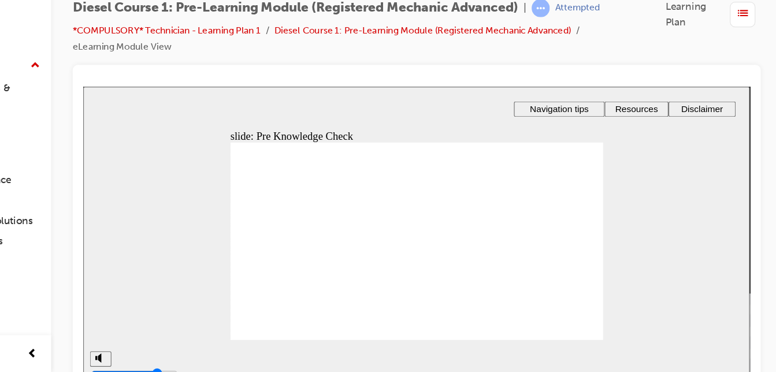
radio input "true"
click at [764, 55] on div "Diesel Course 1: Pre-Learning Module (Registered Mechanic Advanced) | Attempted…" at bounding box center [461, 187] width 629 height 311
radio input "true"
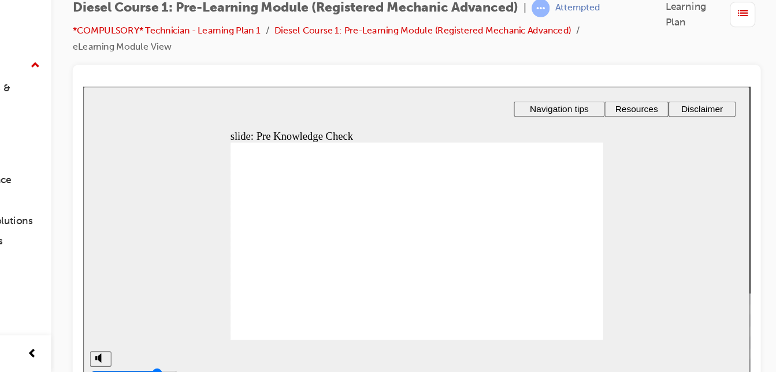
click at [741, 64] on span "list-icon" at bounding box center [742, 64] width 9 height 14
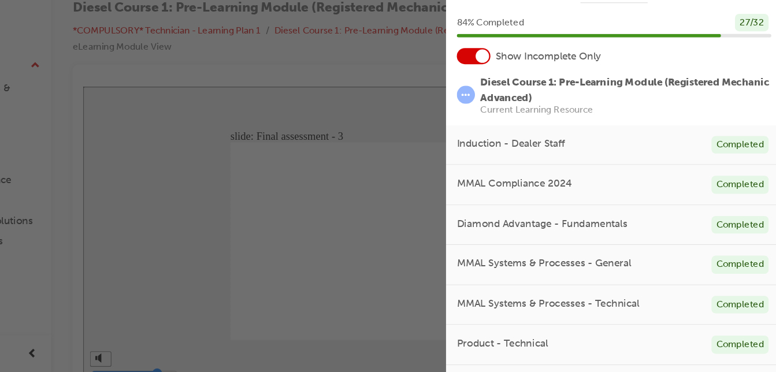
scroll to position [9, 0]
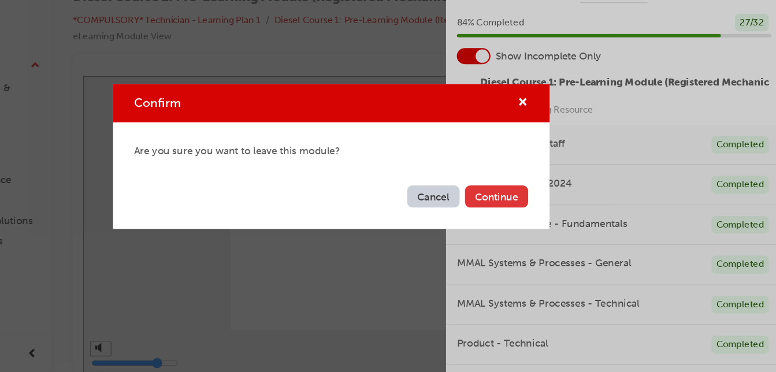
click at [515, 219] on button "Continue" at bounding box center [530, 220] width 54 height 19
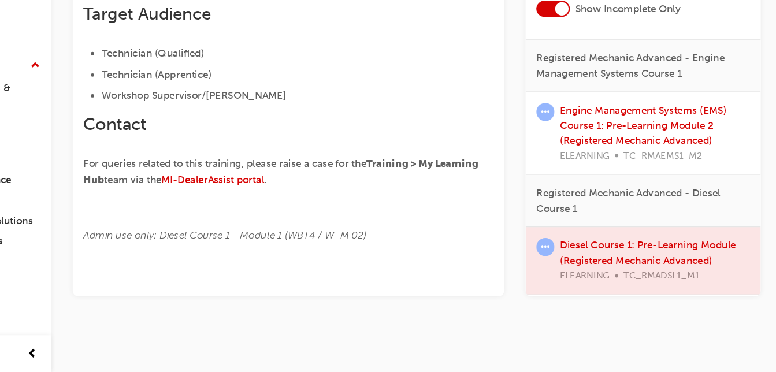
scroll to position [489, 0]
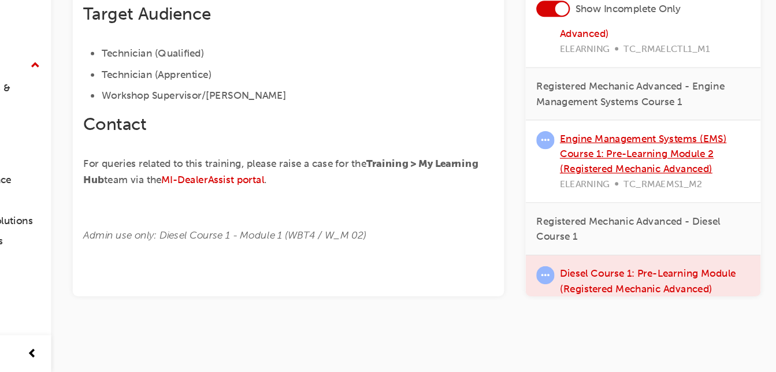
click at [701, 172] on link "Engine Management Systems (EMS) Course 1: Pre-Learning Module 2 (Registered Mec…" at bounding box center [656, 183] width 143 height 36
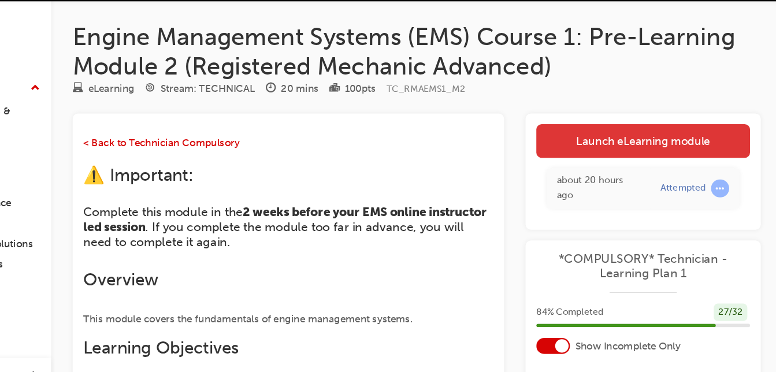
click at [706, 148] on link "Launch eLearning module" at bounding box center [656, 153] width 184 height 29
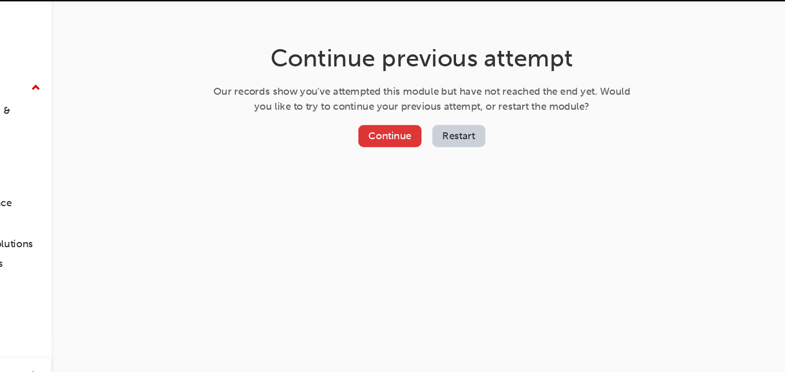
click at [451, 150] on button "Continue" at bounding box center [438, 148] width 54 height 19
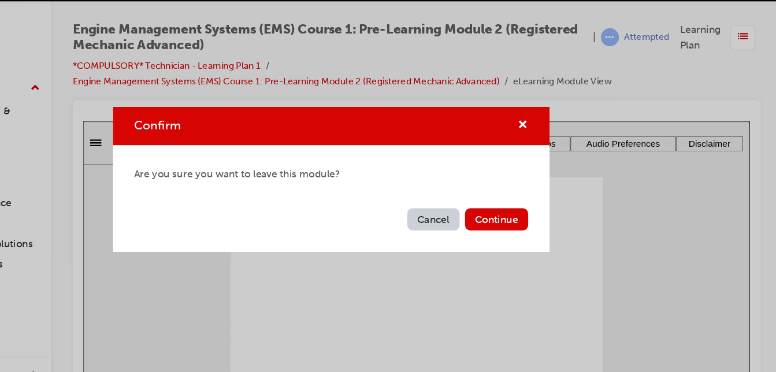
click at [486, 217] on button "Cancel" at bounding box center [476, 220] width 45 height 19
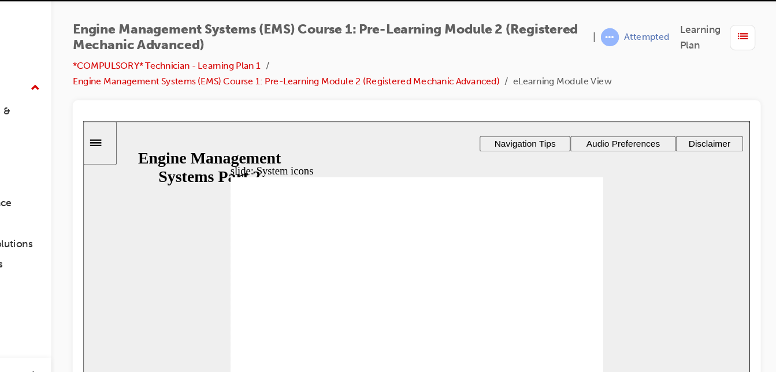
click at [746, 67] on div "button" at bounding box center [742, 64] width 22 height 22
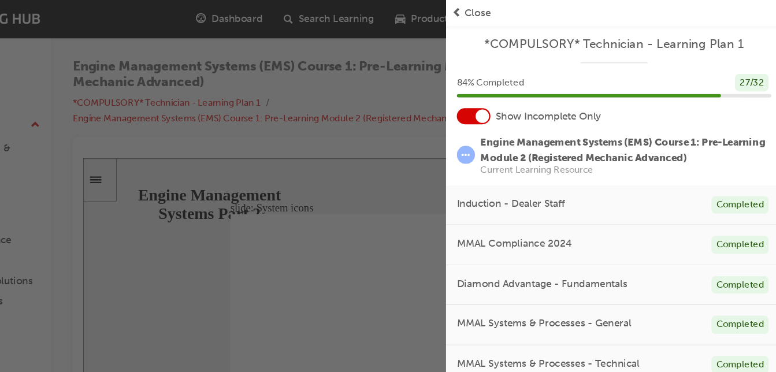
scroll to position [280, 0]
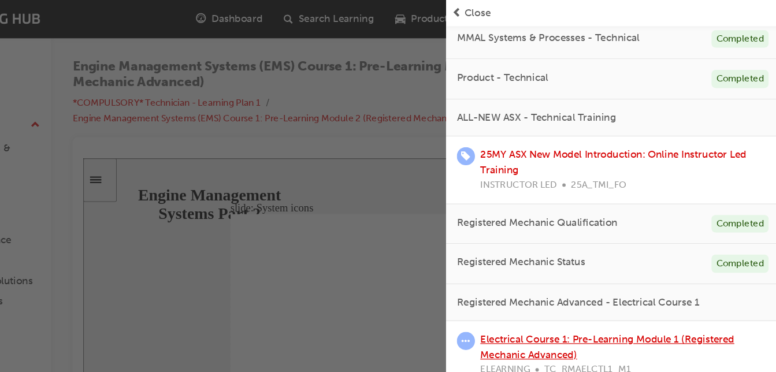
click at [668, 292] on link "Electrical Course 1: Pre-Learning Module 1 (Registered Mechanic Advanced)" at bounding box center [626, 299] width 218 height 24
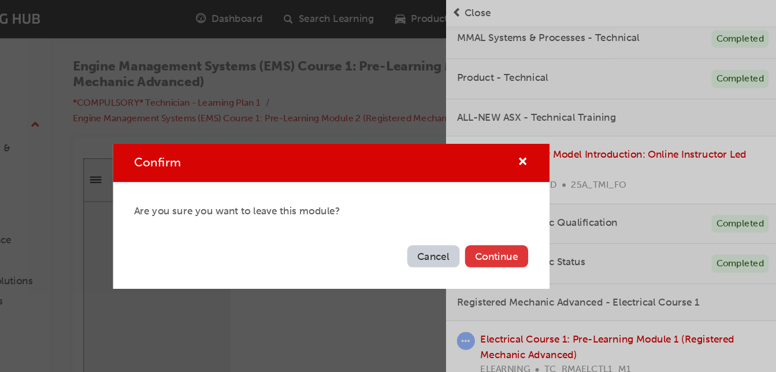
click at [540, 217] on button "Continue" at bounding box center [530, 220] width 54 height 19
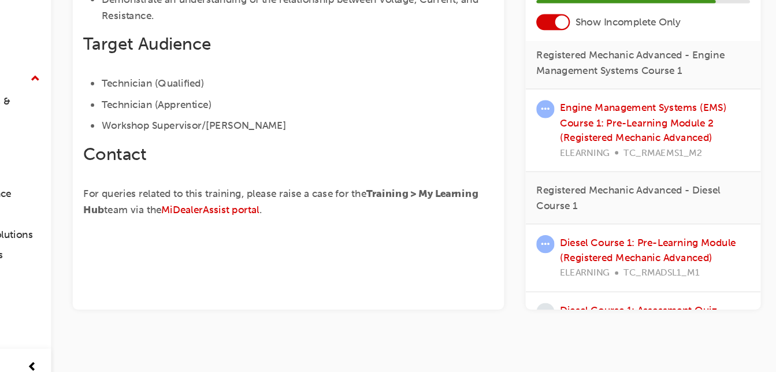
scroll to position [537, 0]
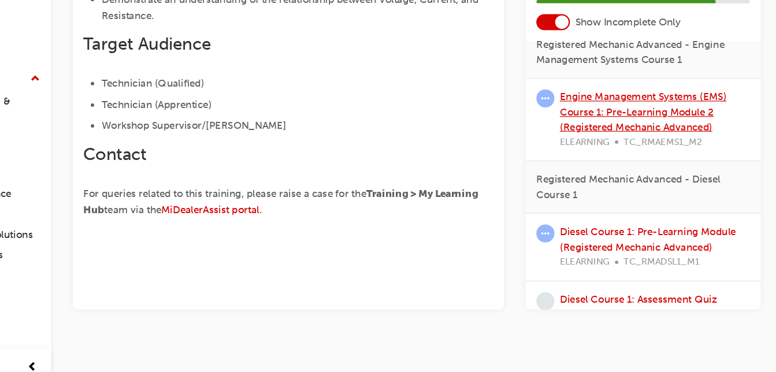
click at [621, 131] on link "Engine Management Systems (EMS) Course 1: Pre-Learning Module 2 (Registered Mec…" at bounding box center [656, 136] width 143 height 36
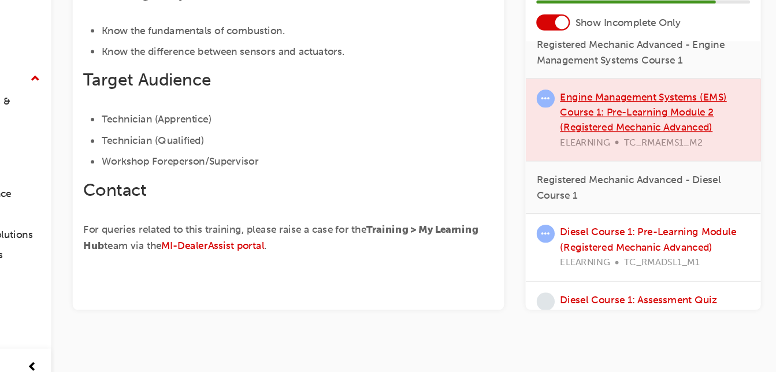
scroll to position [299, 0]
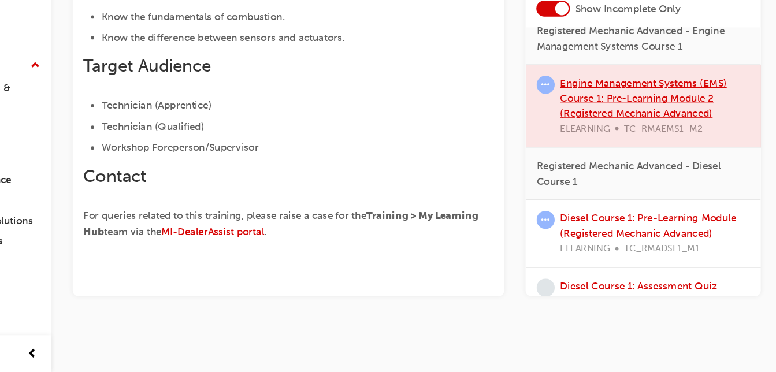
click at [618, 141] on div at bounding box center [656, 142] width 202 height 70
click at [615, 140] on div at bounding box center [656, 142] width 202 height 70
click at [638, 158] on div at bounding box center [656, 142] width 202 height 70
click at [632, 137] on div at bounding box center [656, 142] width 202 height 70
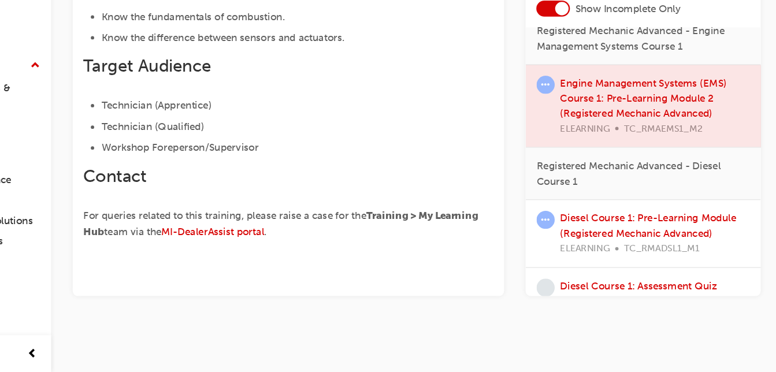
click at [632, 137] on div at bounding box center [656, 142] width 202 height 70
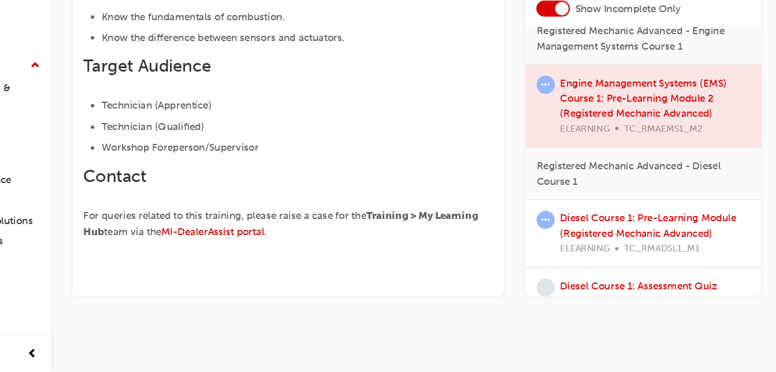
click at [618, 122] on div at bounding box center [656, 142] width 202 height 70
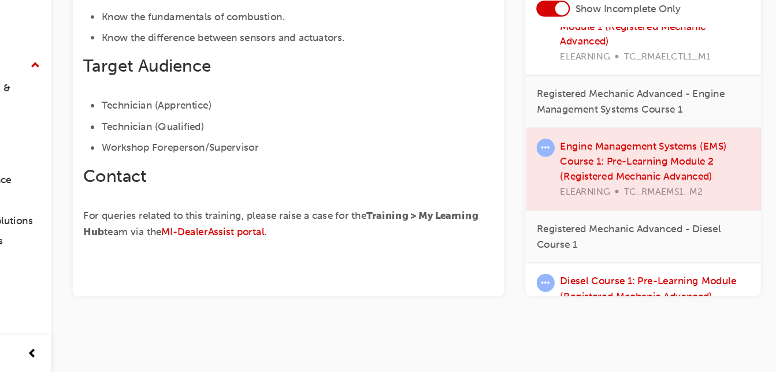
scroll to position [477, 0]
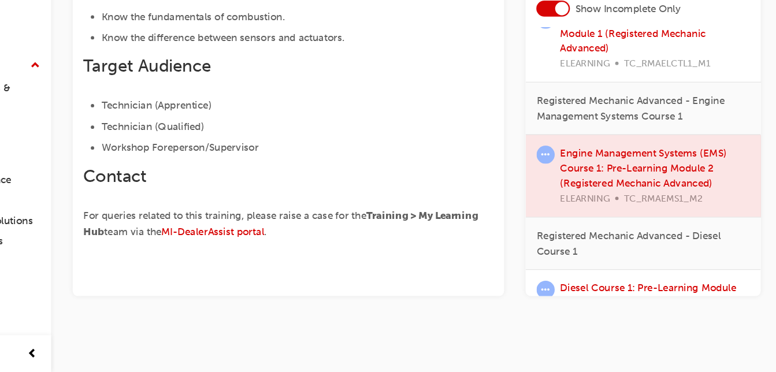
click at [571, 185] on span "learningRecordVerb_ATTEMPT-icon" at bounding box center [572, 185] width 16 height 16
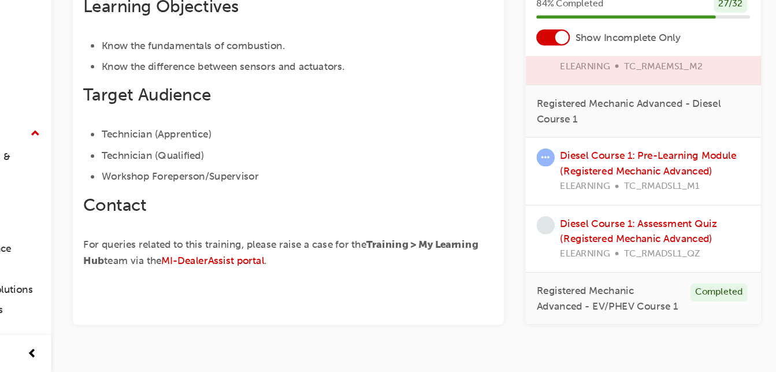
scroll to position [629, 0]
click at [681, 239] on link "Diesel Course 1: Assessment Quiz (Registered Mechanic Advanced)" at bounding box center [652, 251] width 135 height 24
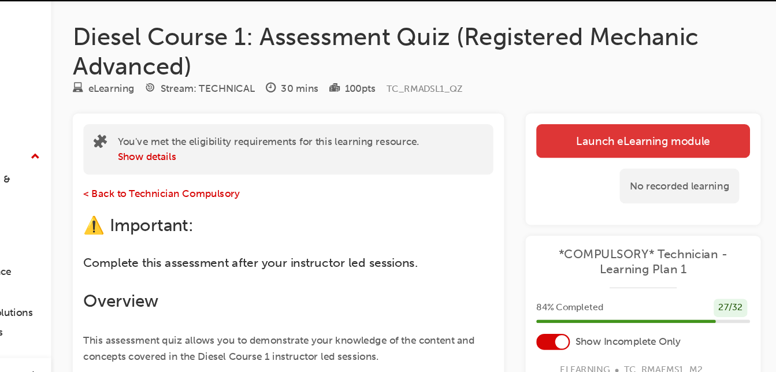
click at [647, 142] on link "Launch eLearning module" at bounding box center [656, 153] width 184 height 29
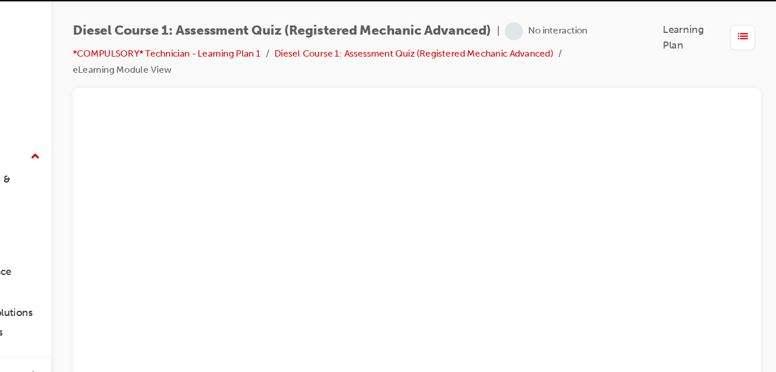
click at [745, 61] on span "list-icon" at bounding box center [742, 64] width 9 height 14
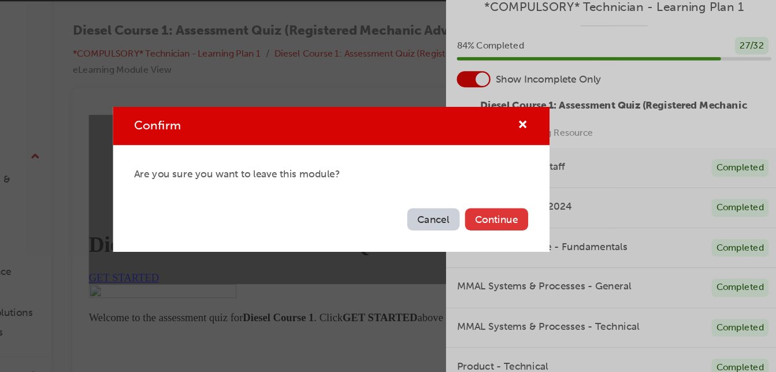
click at [525, 220] on button "Continue" at bounding box center [530, 220] width 54 height 19
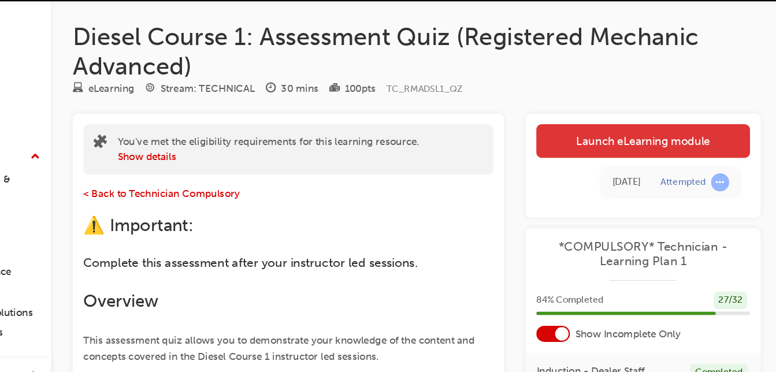
click at [625, 151] on link "Launch eLearning module" at bounding box center [656, 153] width 184 height 29
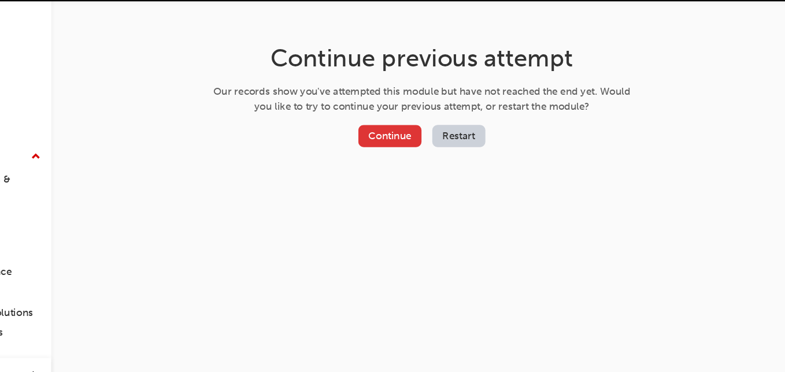
click at [451, 143] on button "Continue" at bounding box center [438, 148] width 54 height 19
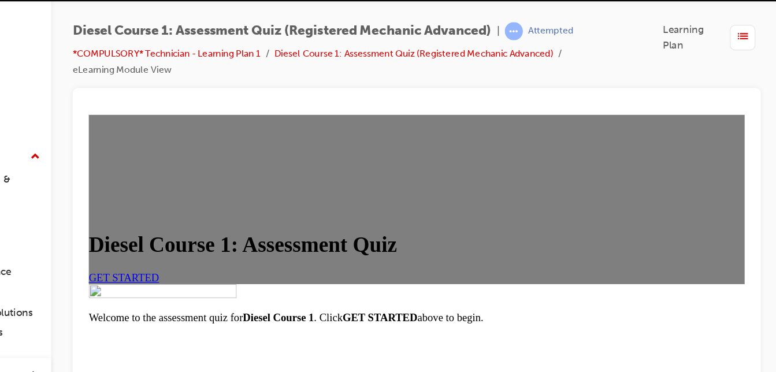
scroll to position [291, 0]
click at [281, 283] on strong "Diesel Course 1" at bounding box center [250, 288] width 61 height 10
click at [370, 283] on strong "GET STARTED" at bounding box center [338, 288] width 64 height 10
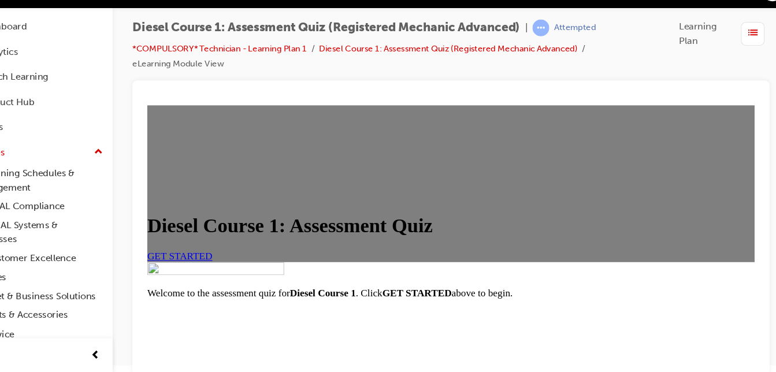
scroll to position [8, 0]
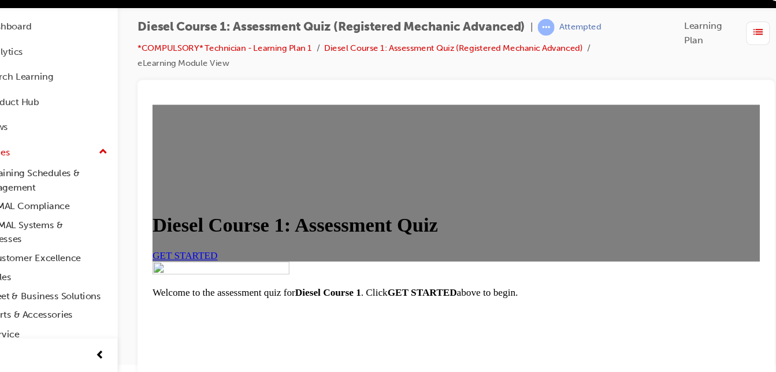
click at [343, 273] on p "Welcome to the assessment quiz for Diesel Course 1 . Click GET STARTED above to…" at bounding box center [434, 278] width 564 height 10
drag, startPoint x: 343, startPoint y: 262, endPoint x: 457, endPoint y: 235, distance: 117.0
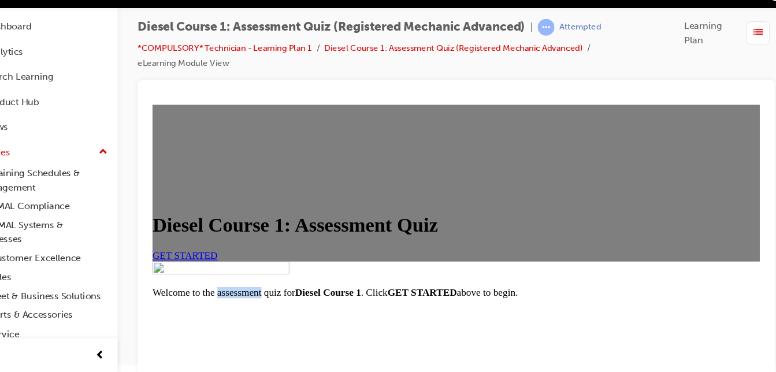
click at [457, 250] on div "Welcome to the assessment quiz for Diesel Course 1 . Click GET STARTED above to…" at bounding box center [434, 267] width 564 height 34
click at [213, 239] on span "GET STARTED" at bounding box center [182, 244] width 61 height 10
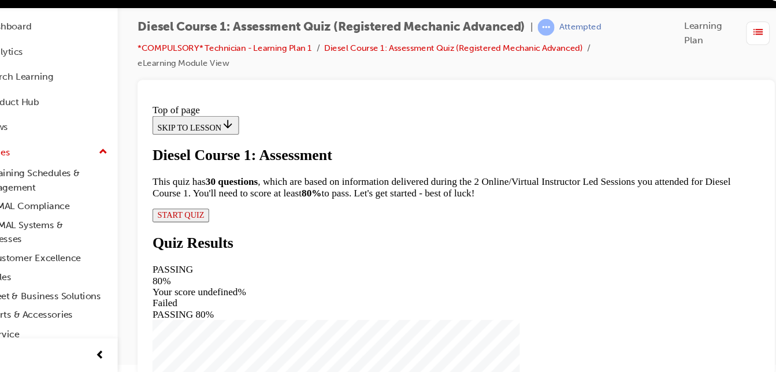
scroll to position [168, 0]
click at [200, 211] on span "START QUIZ" at bounding box center [178, 206] width 43 height 9
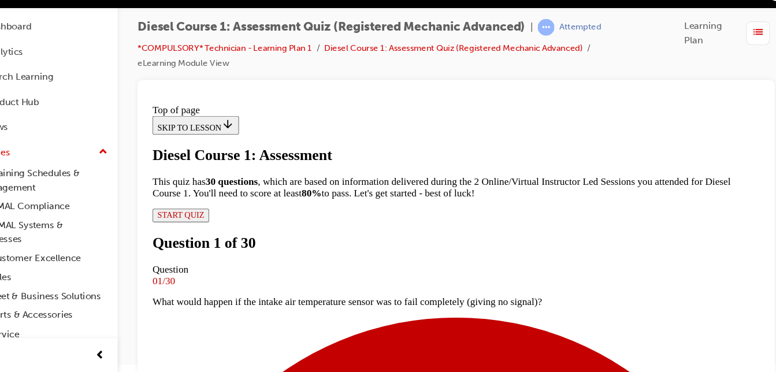
scroll to position [56, 0]
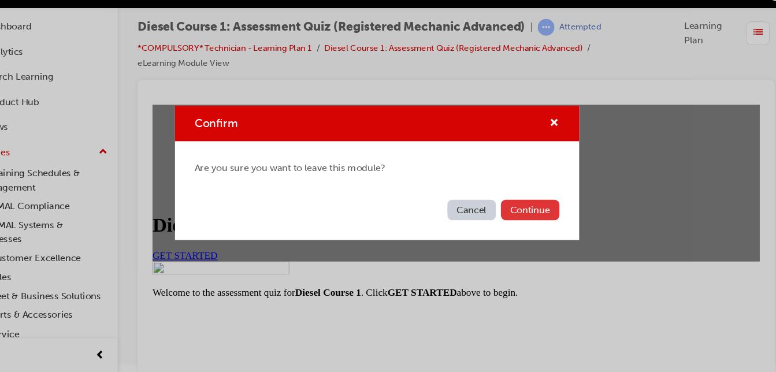
click at [526, 219] on button "Continue" at bounding box center [530, 220] width 54 height 19
